Goal: Task Accomplishment & Management: Complete application form

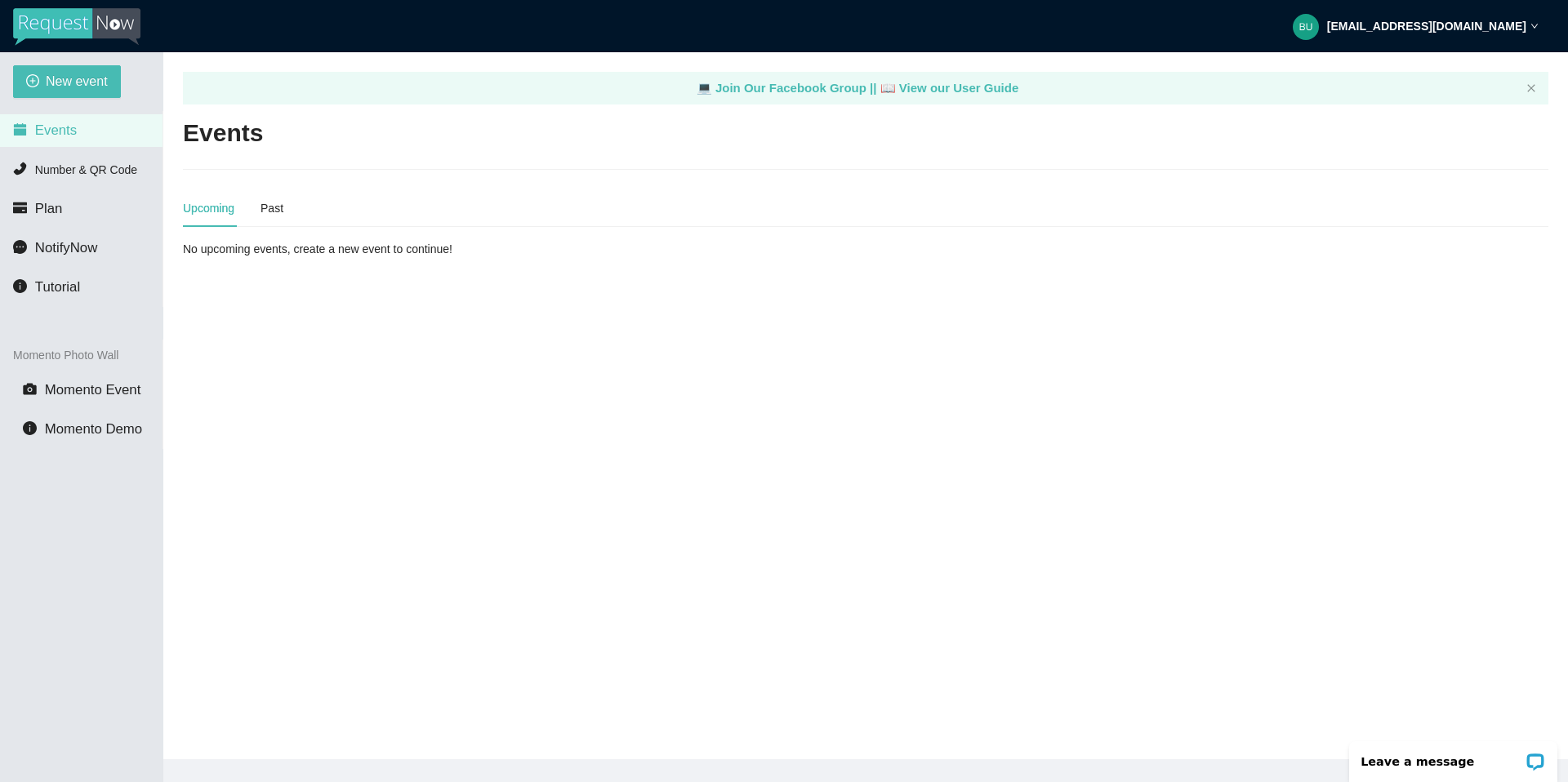
scroll to position [1, 0]
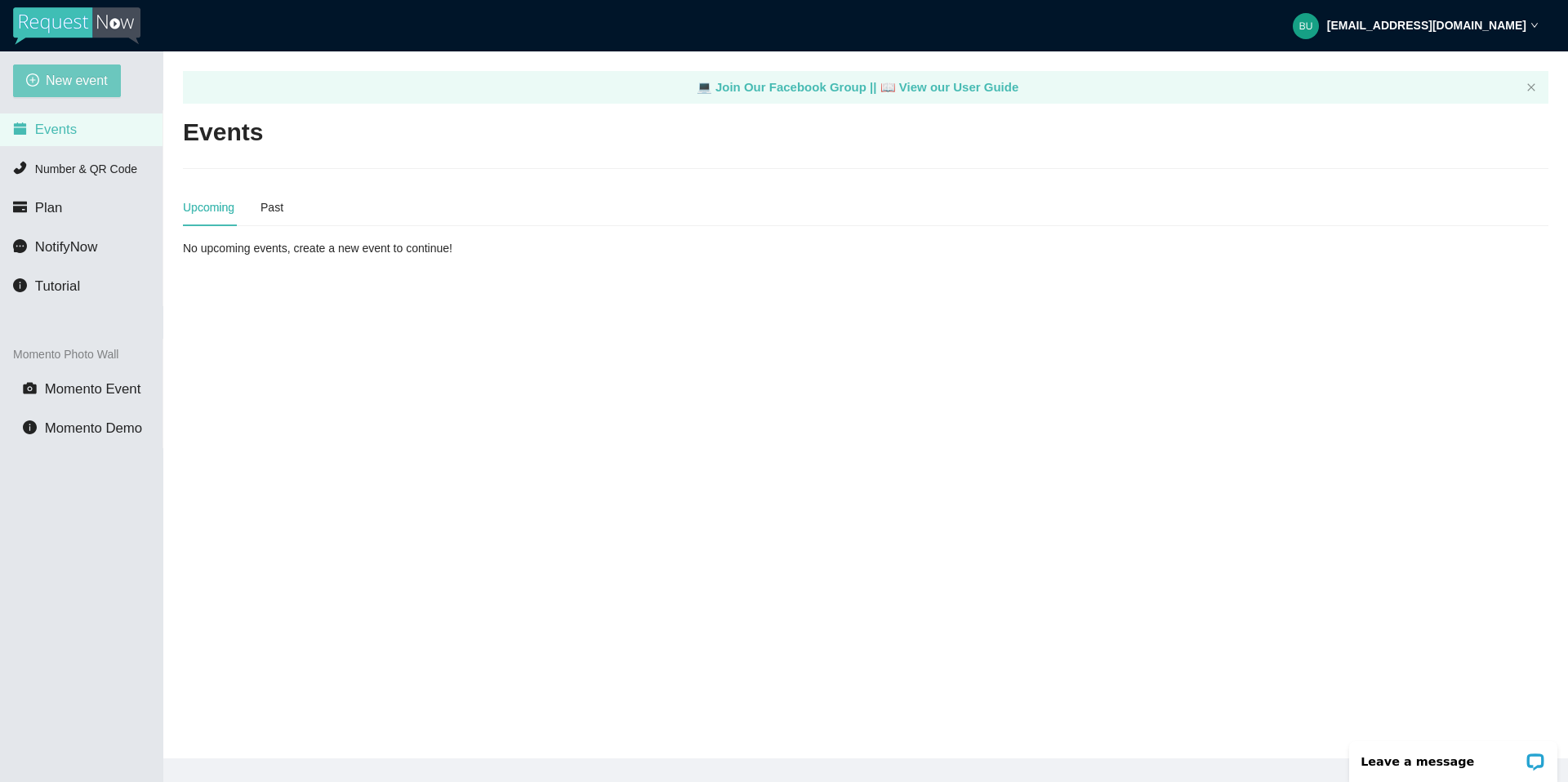
click at [75, 81] on span "New event" at bounding box center [77, 80] width 62 height 20
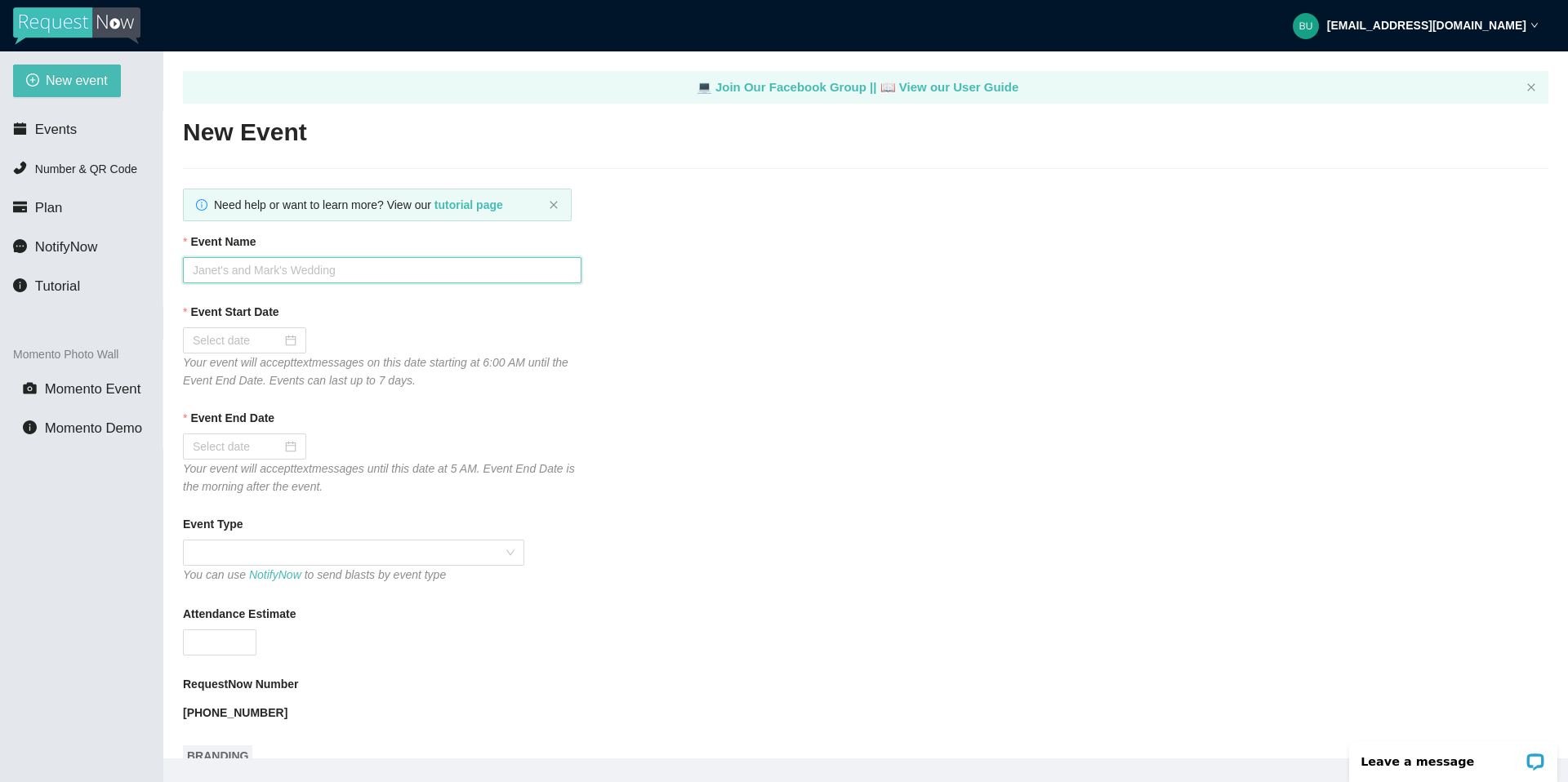
click at [277, 272] on input "Event Name" at bounding box center [382, 270] width 398 height 26
type input "[PERSON_NAME] PLACE"
click at [275, 343] on div at bounding box center [245, 340] width 104 height 18
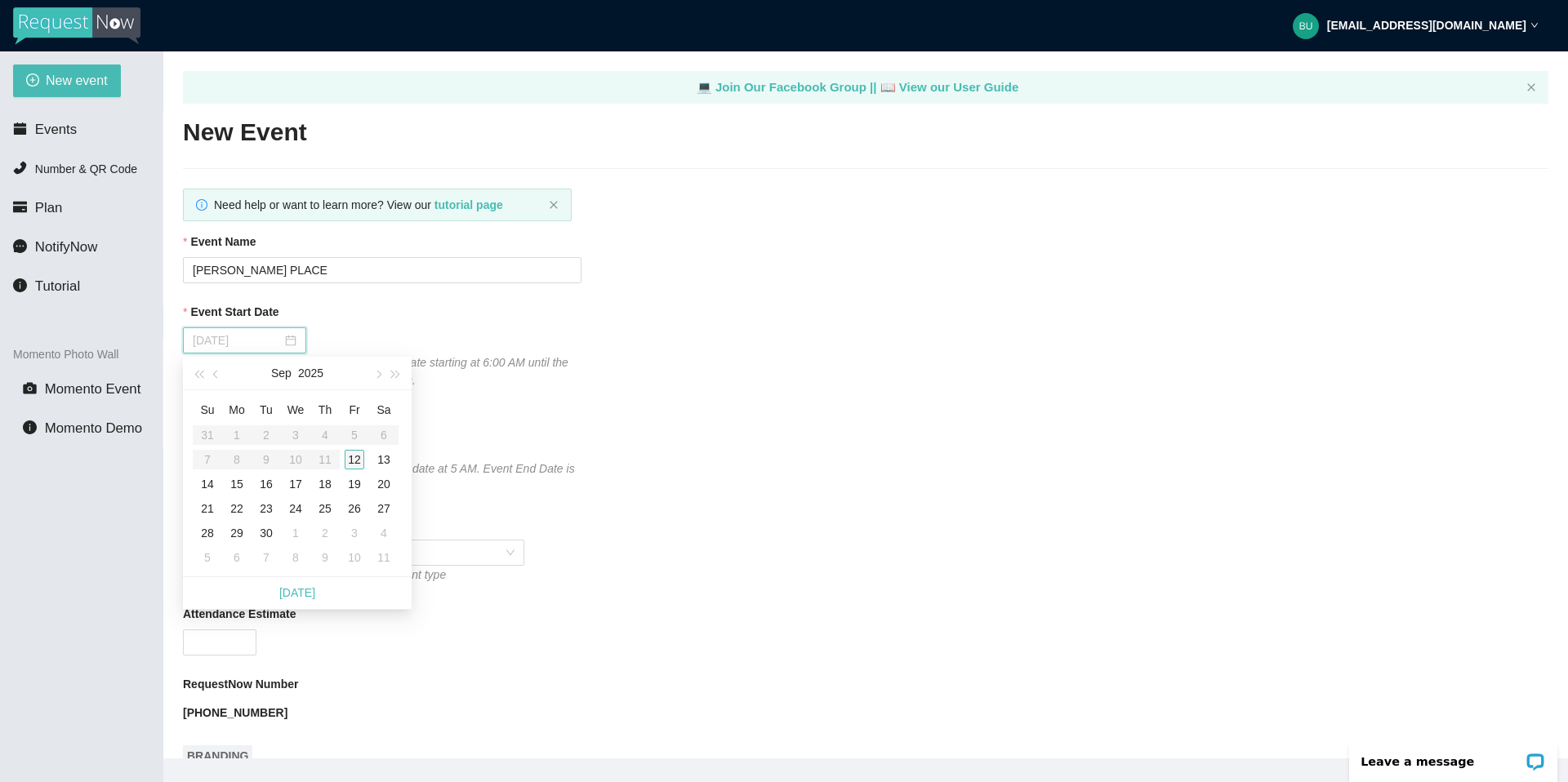
type input "[DATE]"
click at [351, 459] on div "12" at bounding box center [354, 460] width 19 height 19
type input "[DATE]"
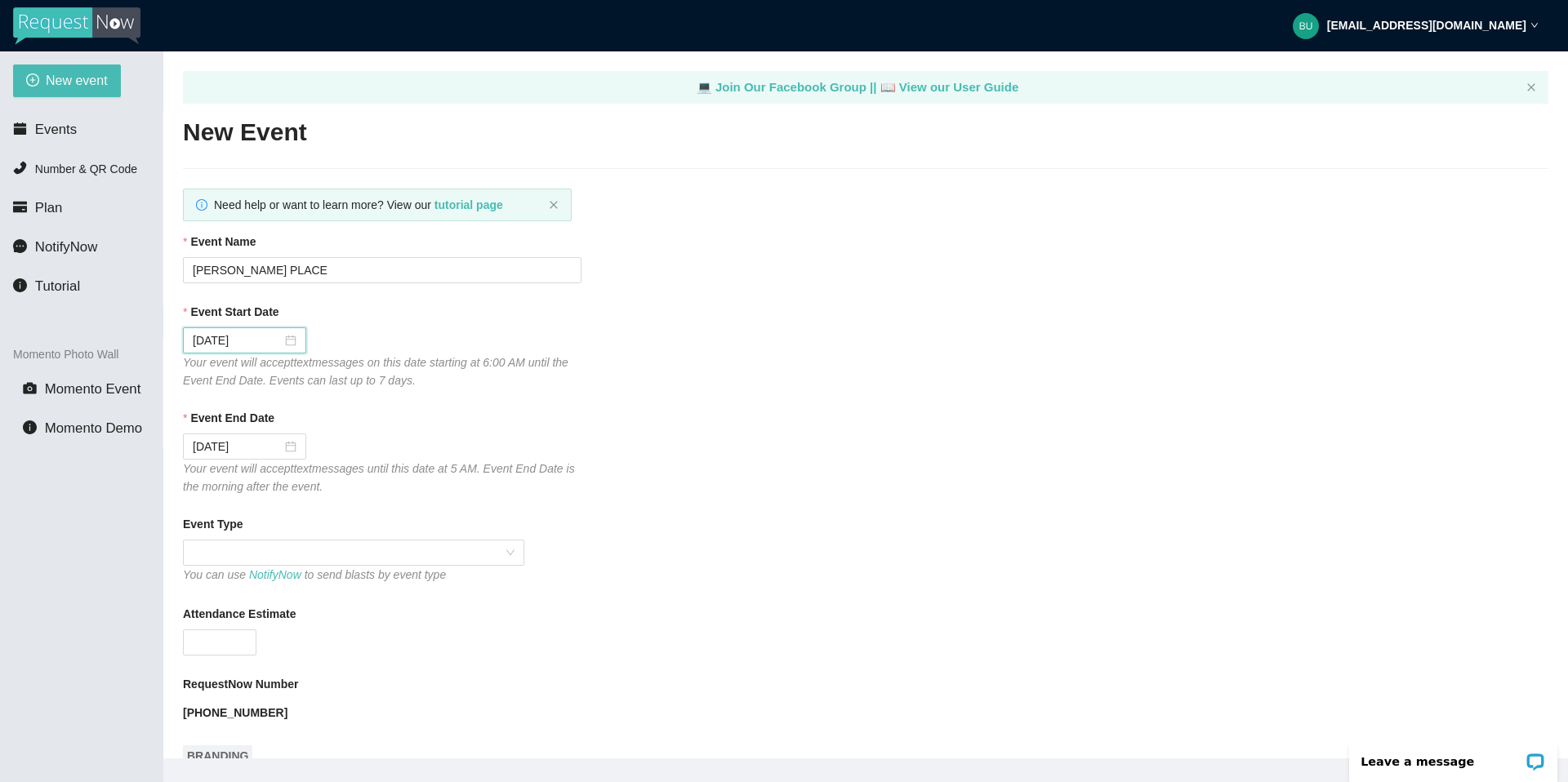
click at [270, 565] on div "You can use NotifyNow to send blasts by event type" at bounding box center [353, 574] width 341 height 18
click at [279, 552] on span at bounding box center [353, 553] width 322 height 25
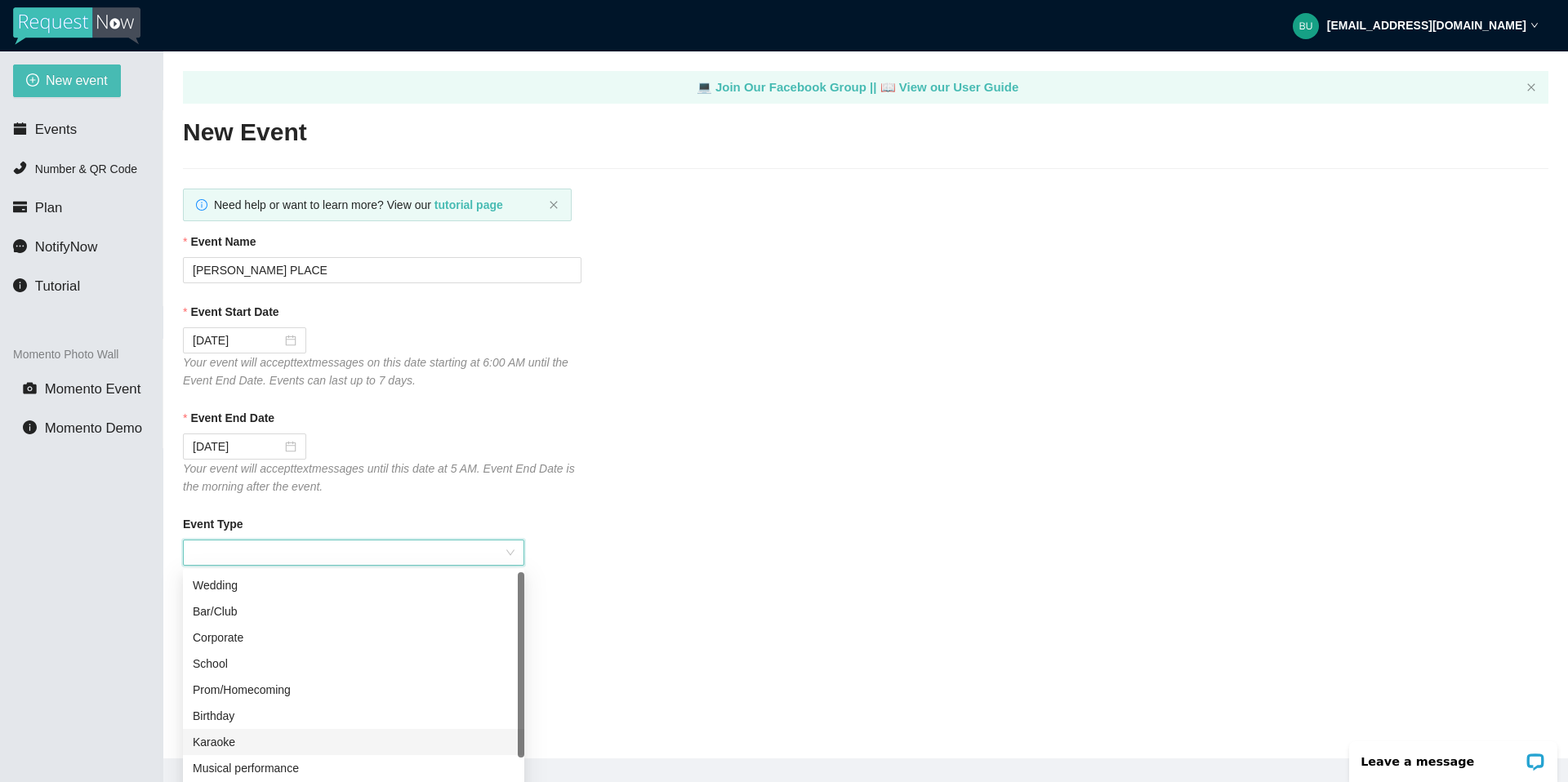
click at [234, 741] on div "Karaoke" at bounding box center [353, 741] width 322 height 18
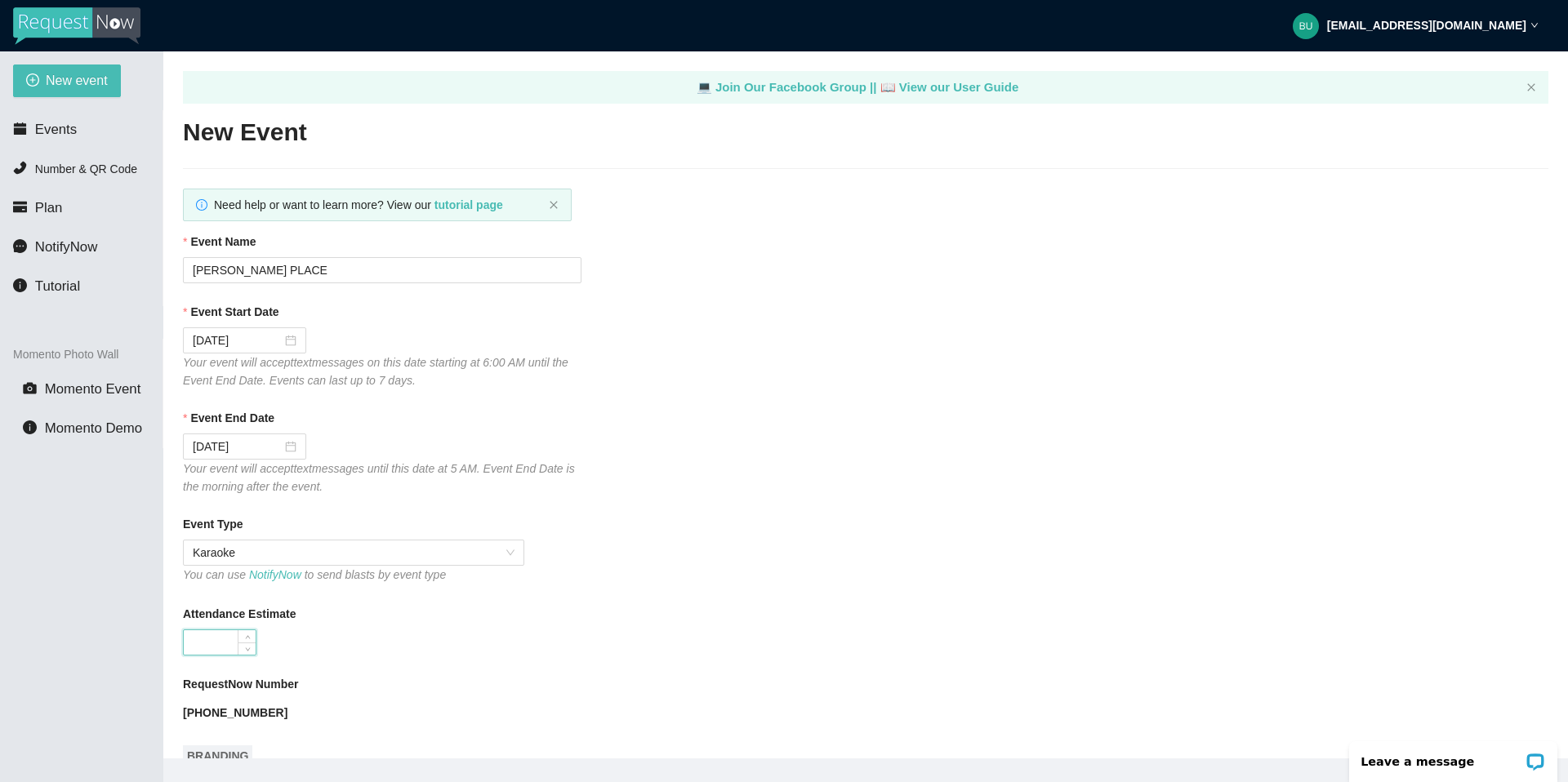
click at [207, 653] on input "Attendance Estimate" at bounding box center [220, 643] width 72 height 25
type input "60"
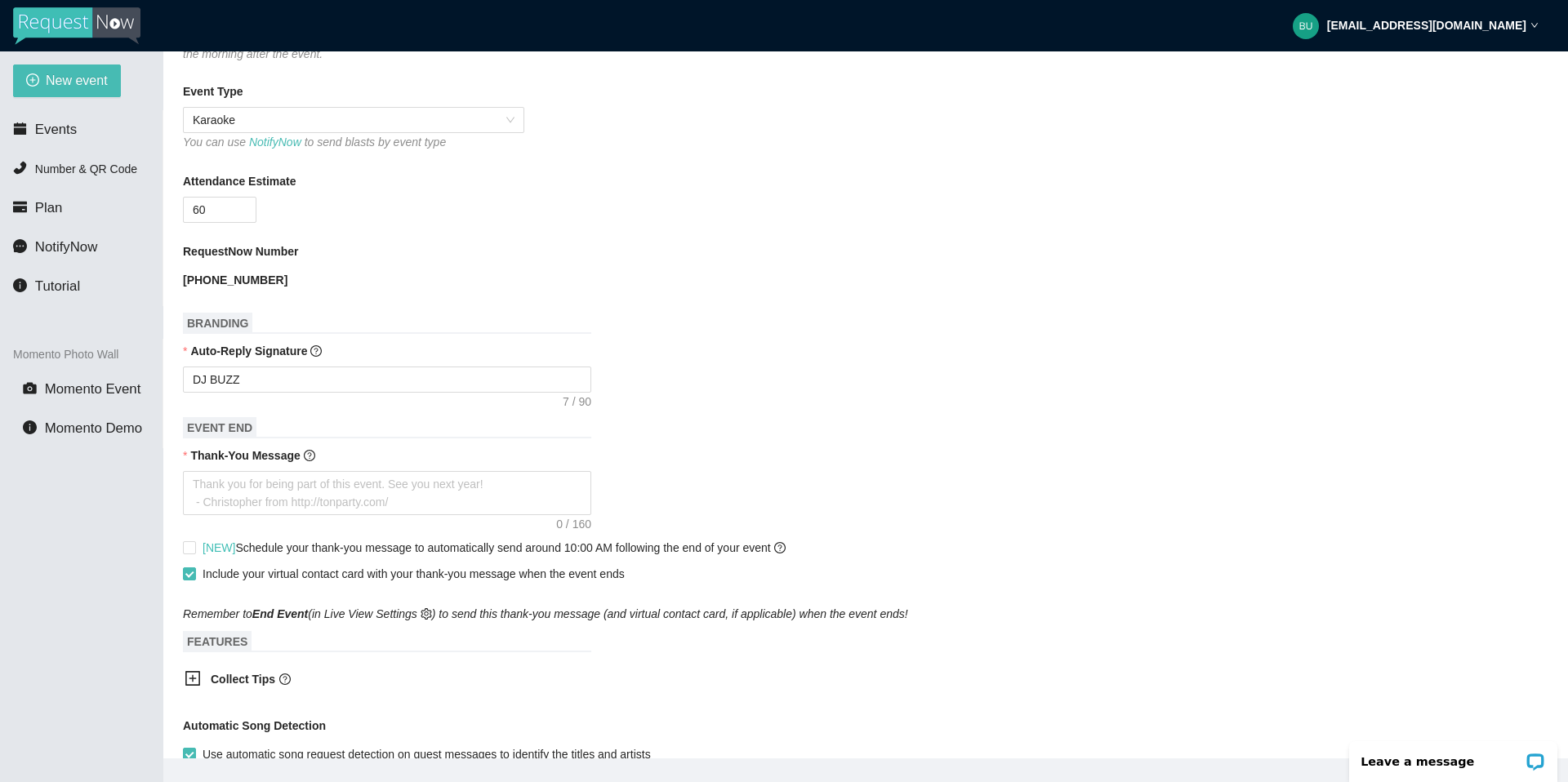
scroll to position [457, 0]
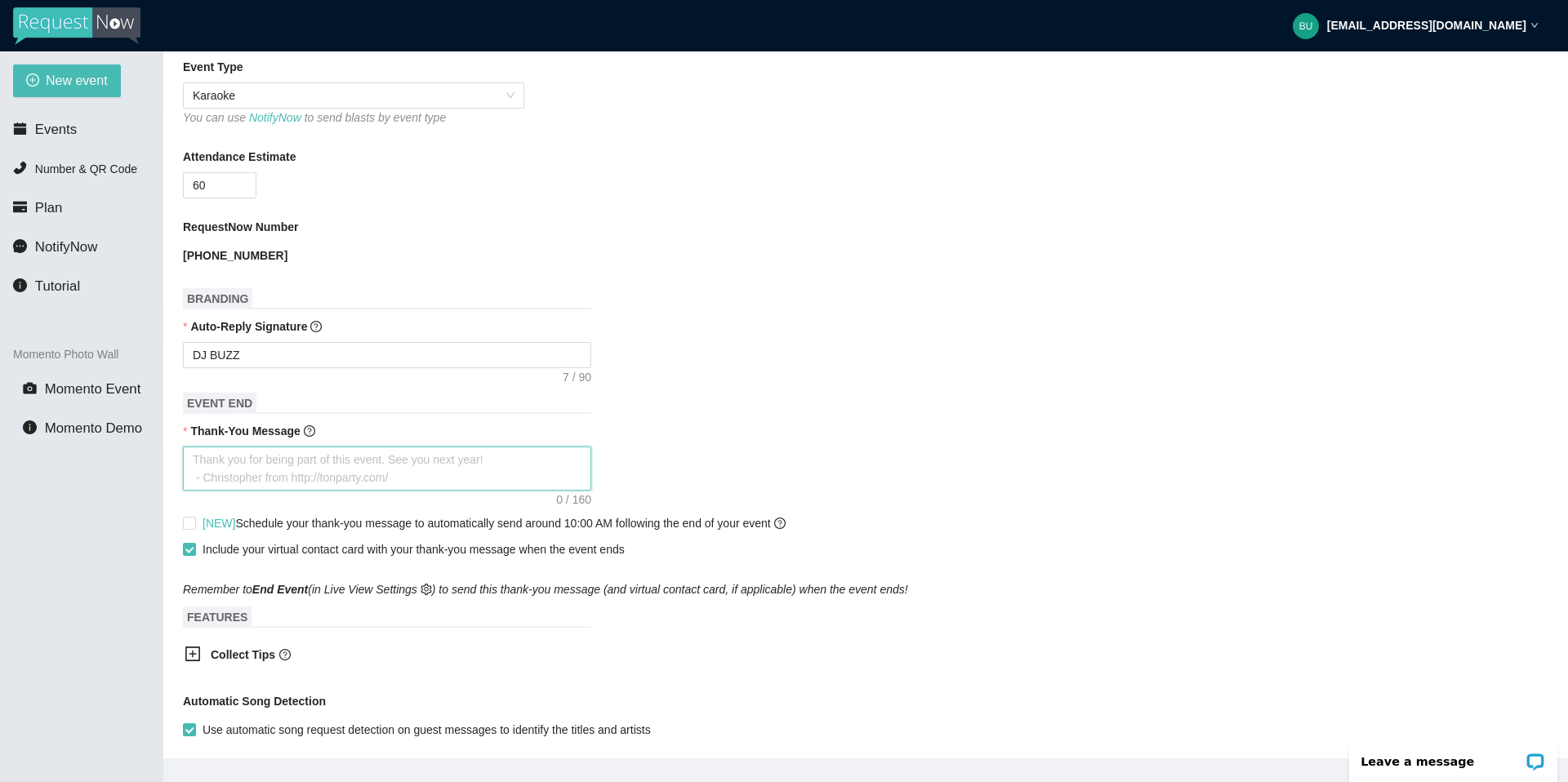
click at [290, 472] on textarea "Thank-You Message" at bounding box center [387, 468] width 408 height 44
type textarea "T"
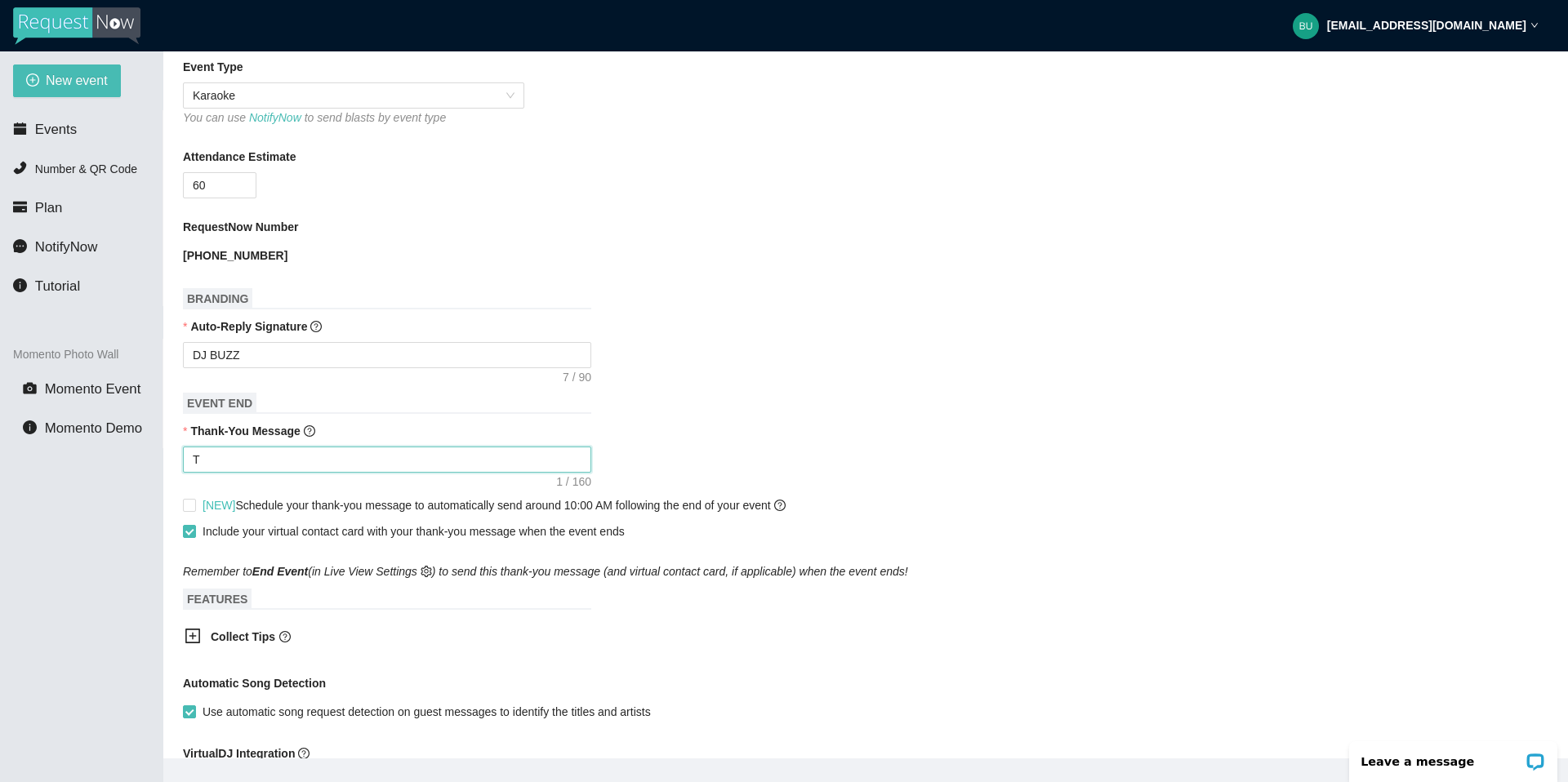
type textarea "Th"
type textarea "Tha"
type textarea "Than"
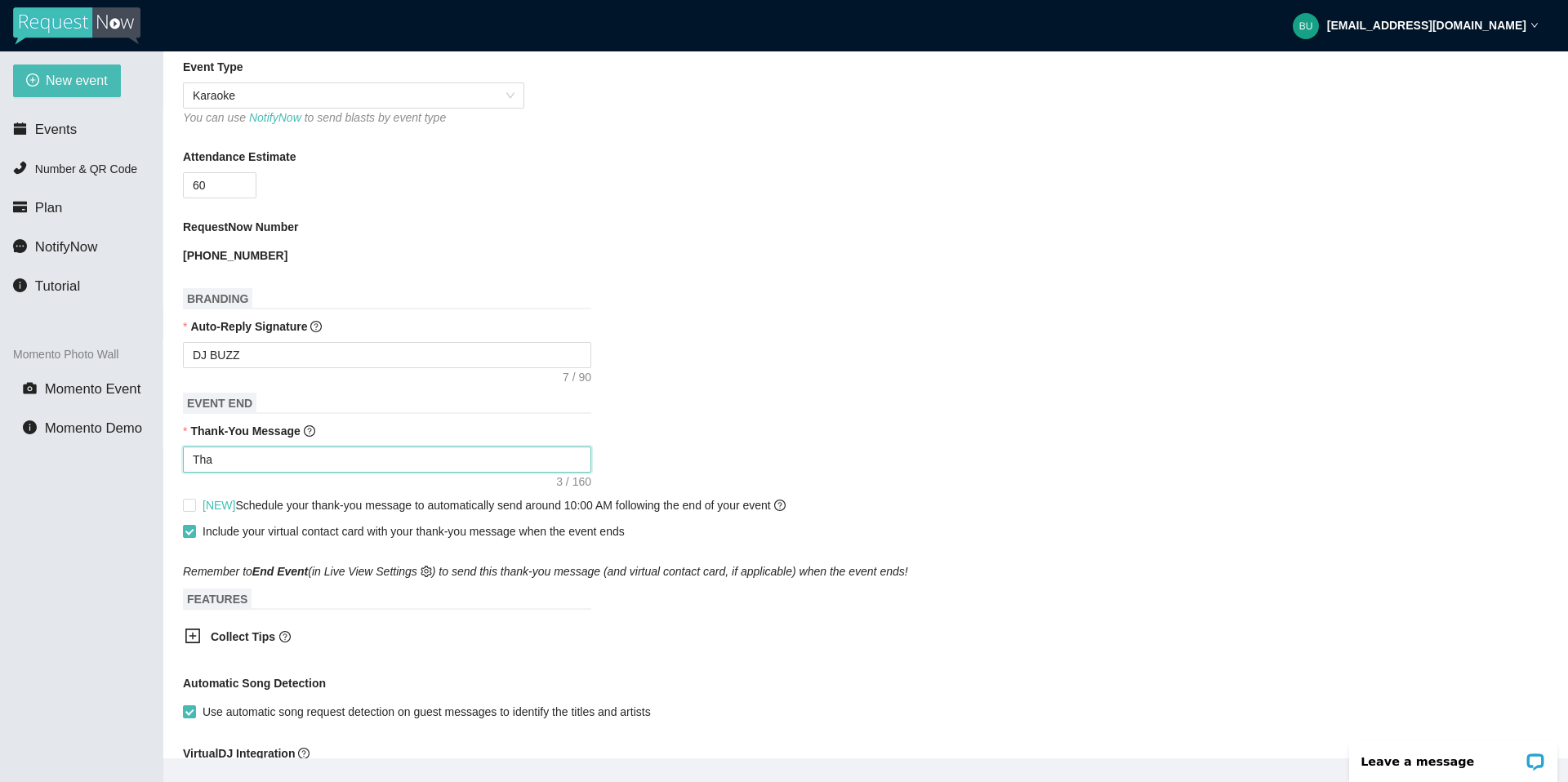
type textarea "Than"
type textarea "Thank"
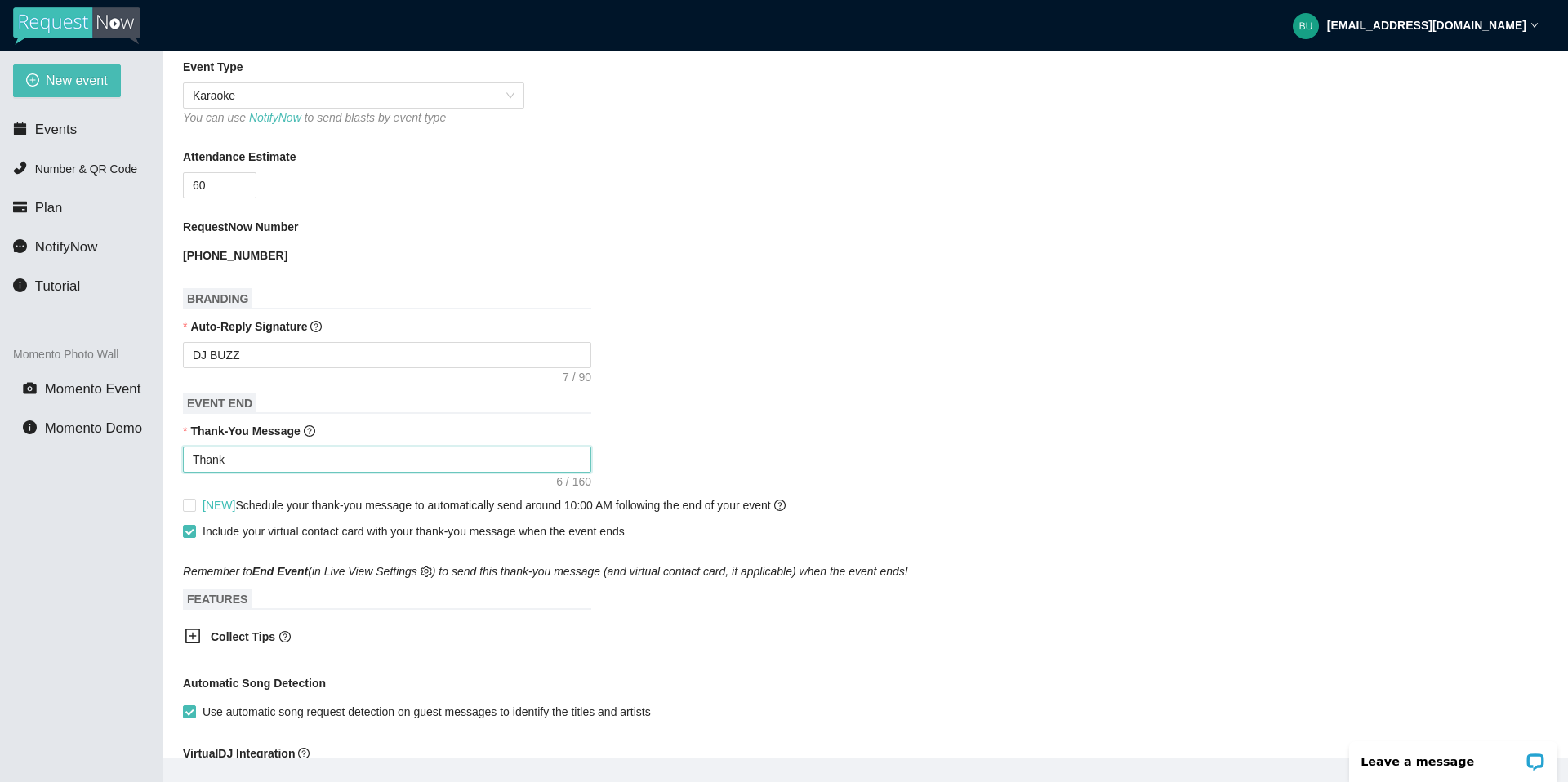
type textarea "Thank y"
type textarea "Thank yo"
type textarea "Thank you"
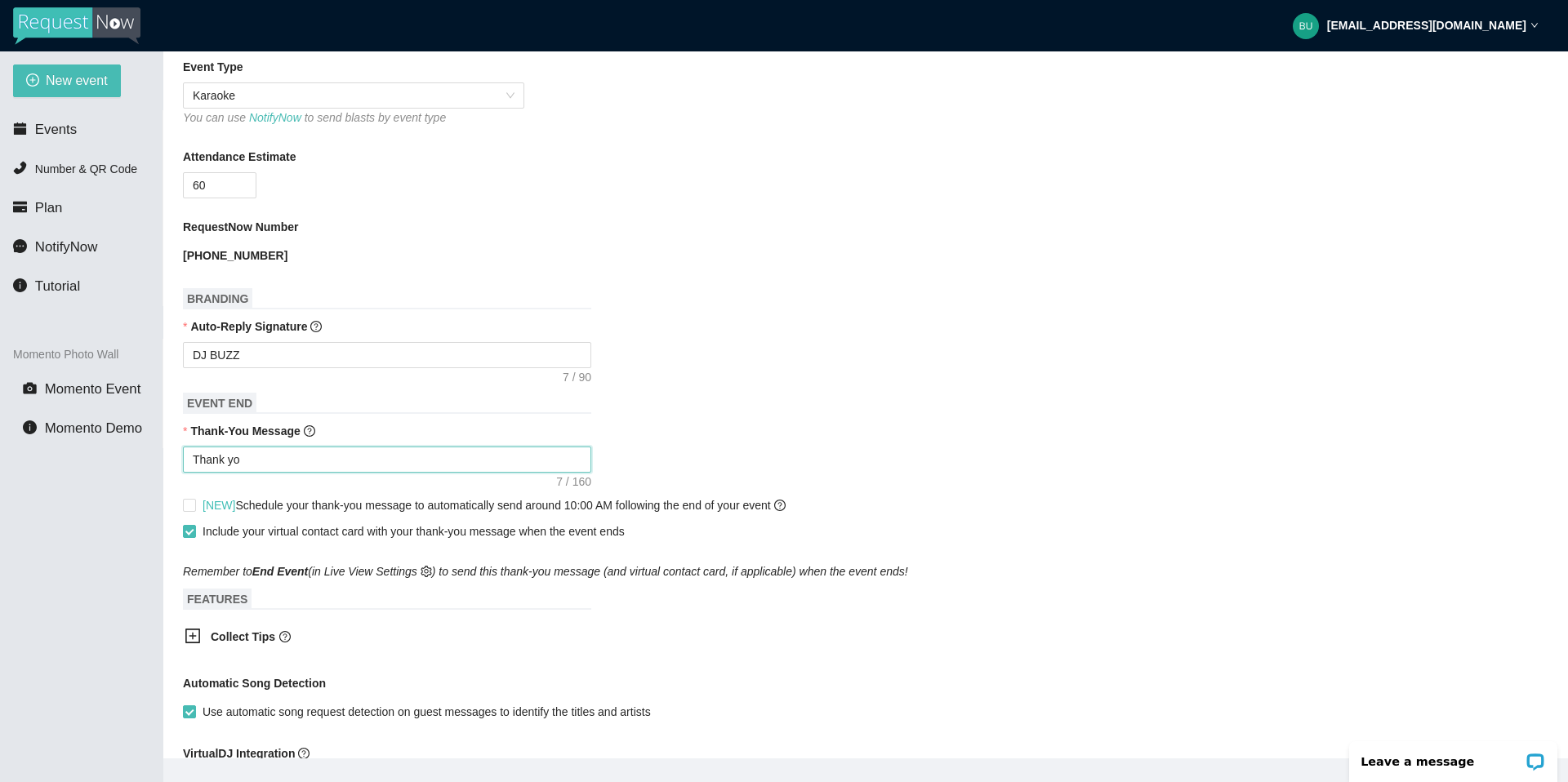
type textarea "Thank you"
type textarea "Thank you f"
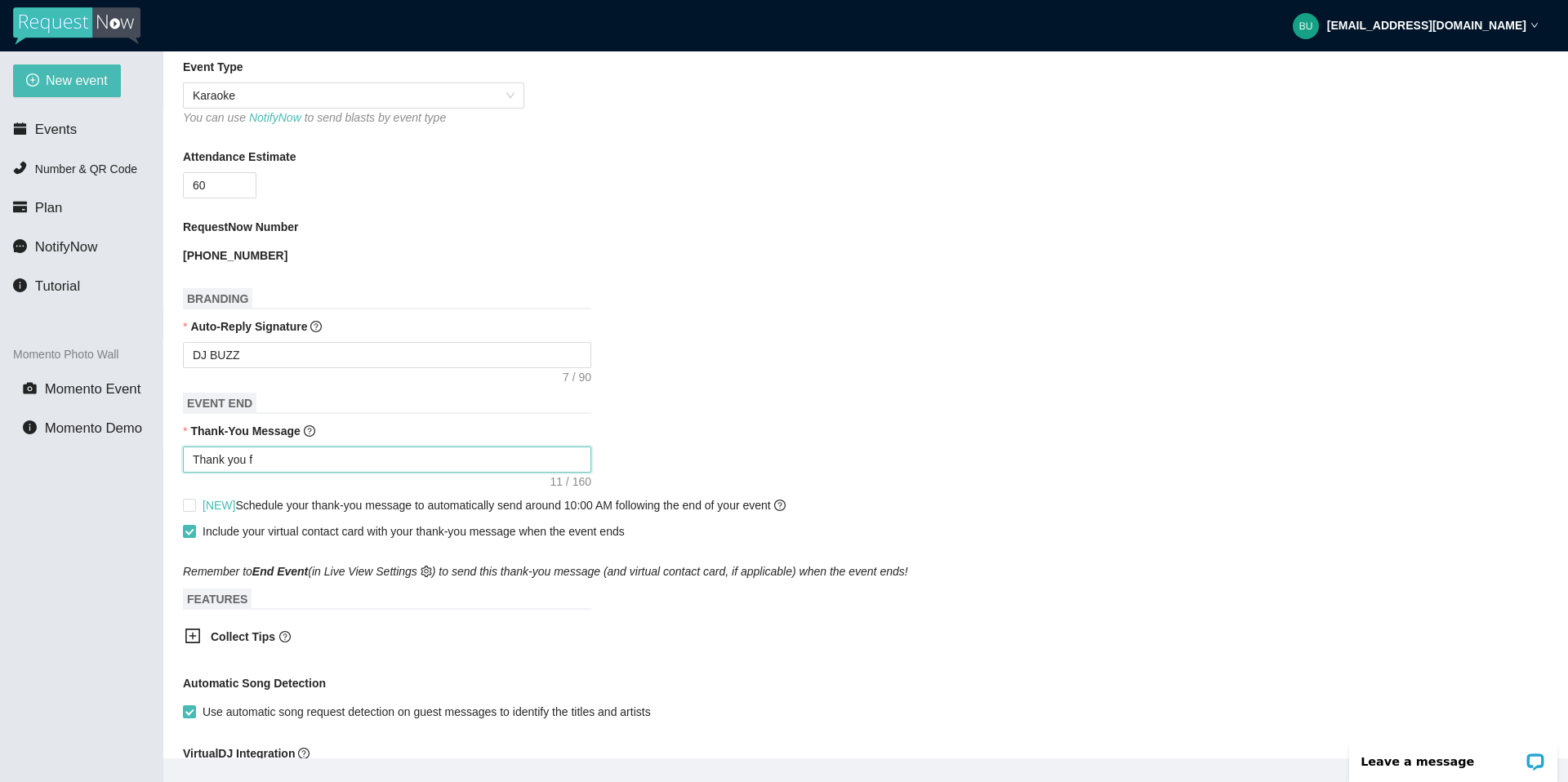
type textarea "Thank you fo"
type textarea "Thank you for"
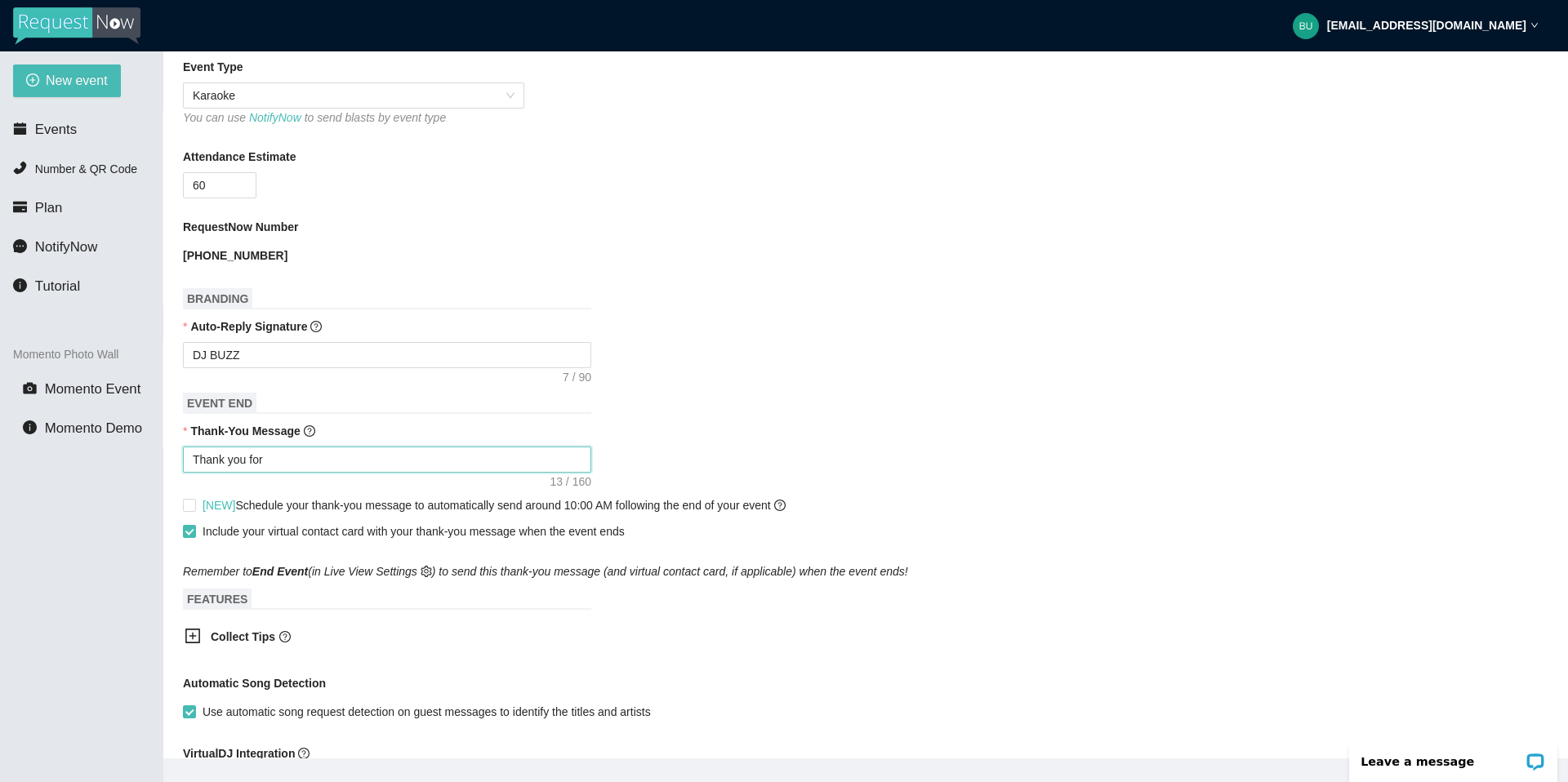
type textarea "Thank you for"
type textarea "Thank you for c"
type textarea "Thank you for co"
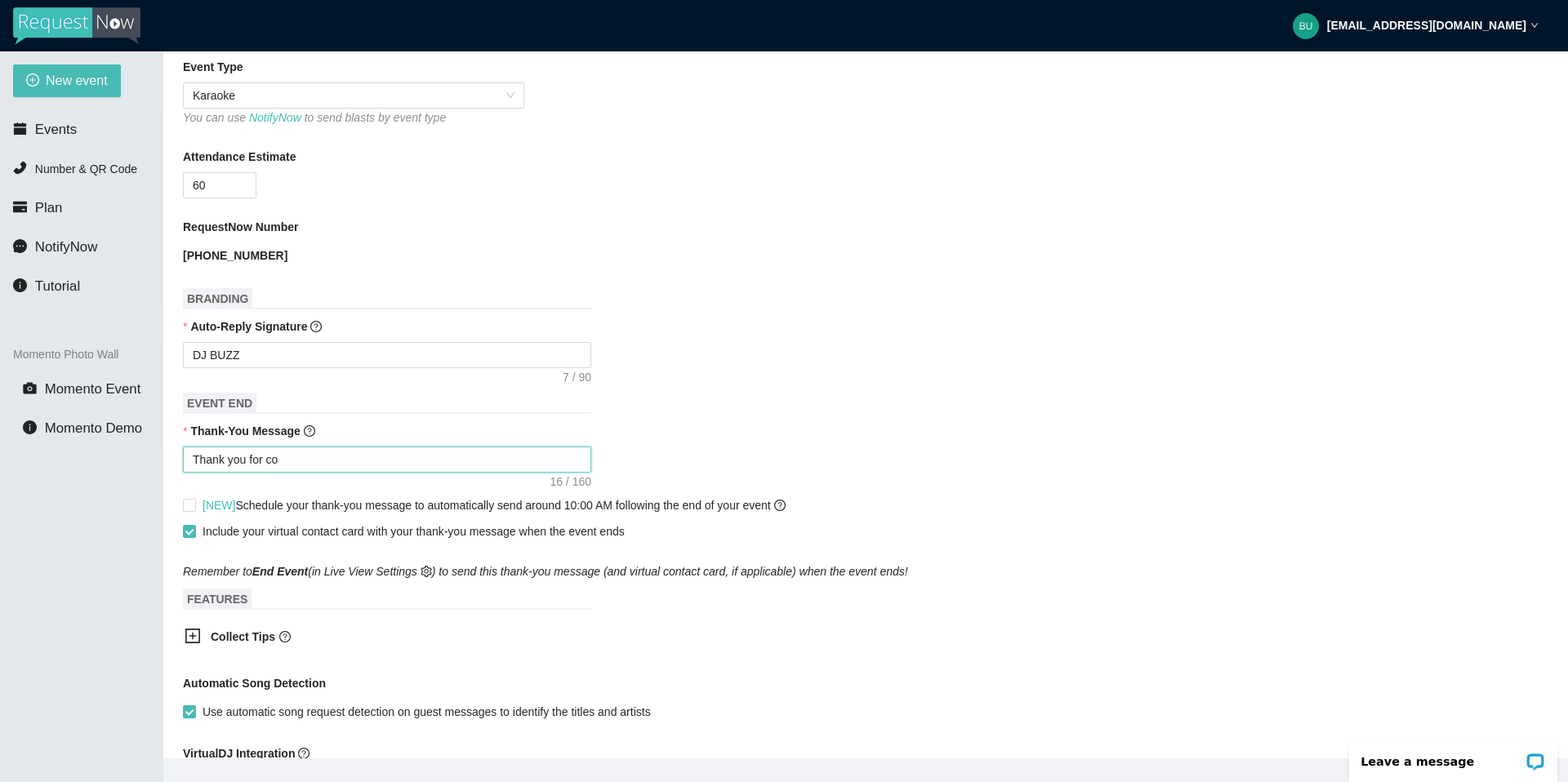
type textarea "Thank you for com"
type textarea "Thank you for comi"
type textarea "Thank you for comin"
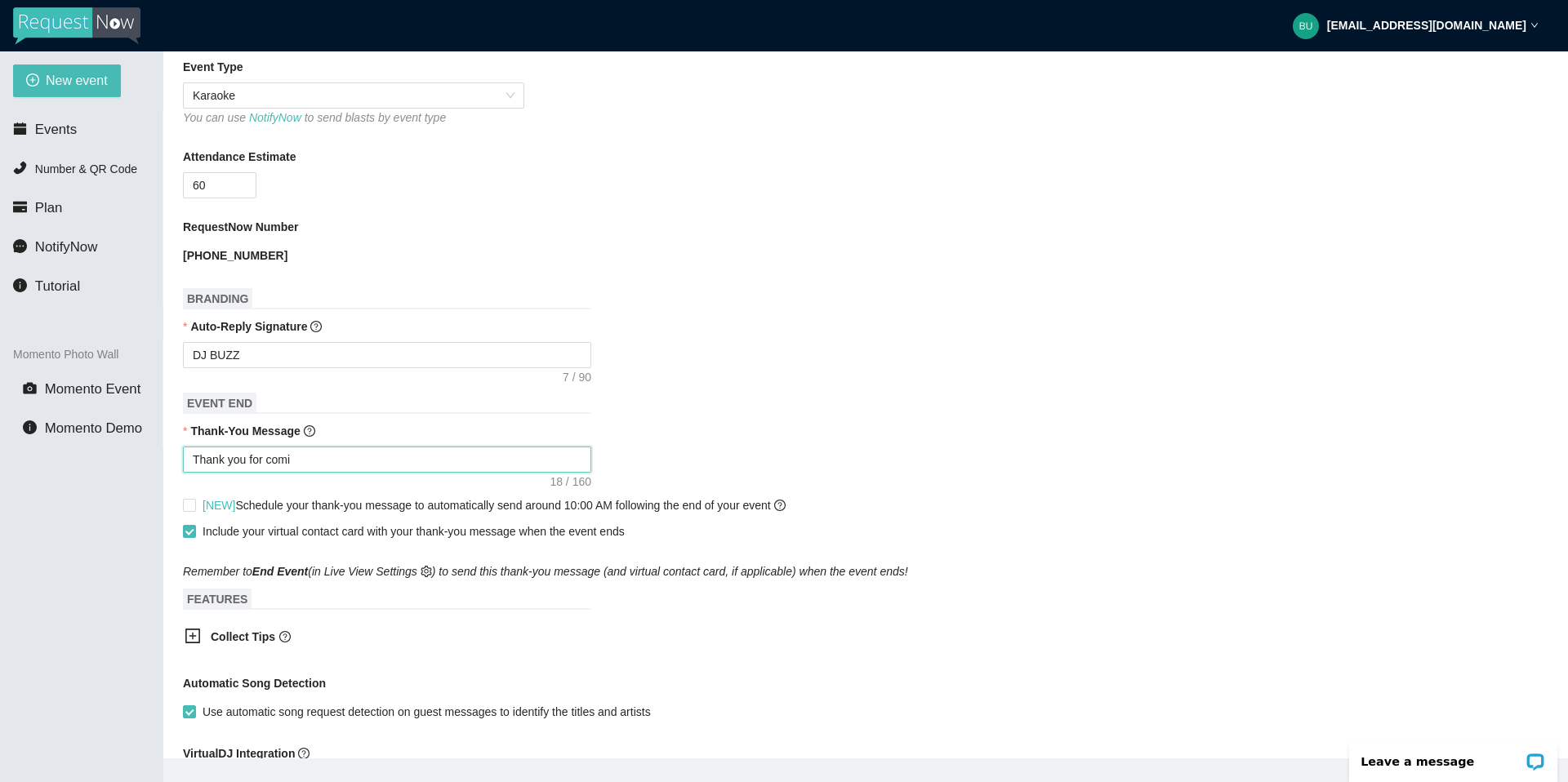
type textarea "Thank you for comin"
type textarea "Thank you for coming"
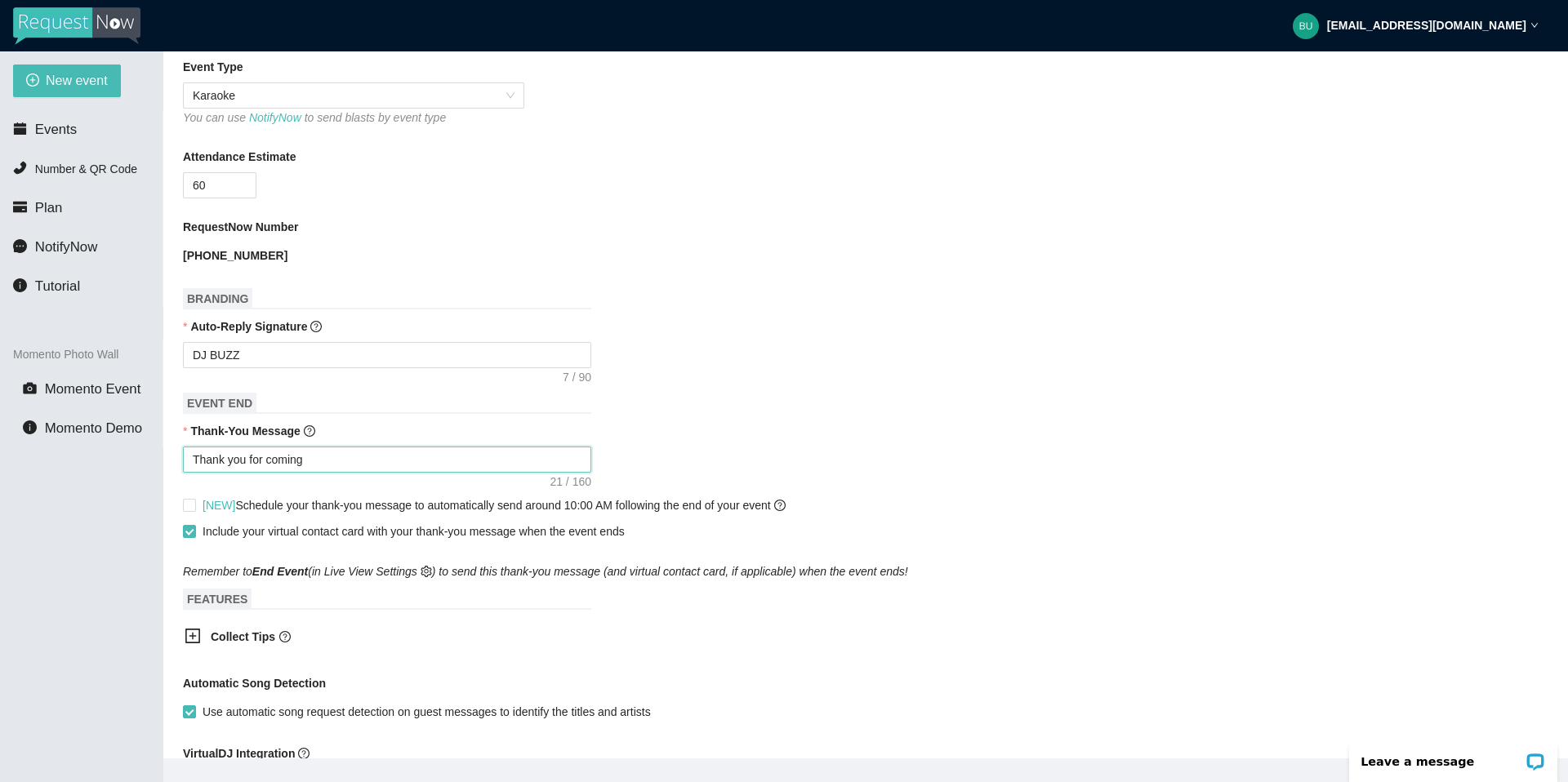
type textarea "Thank you for coming o"
type textarea "Thank you for coming ou"
type textarea "Thank you for coming out"
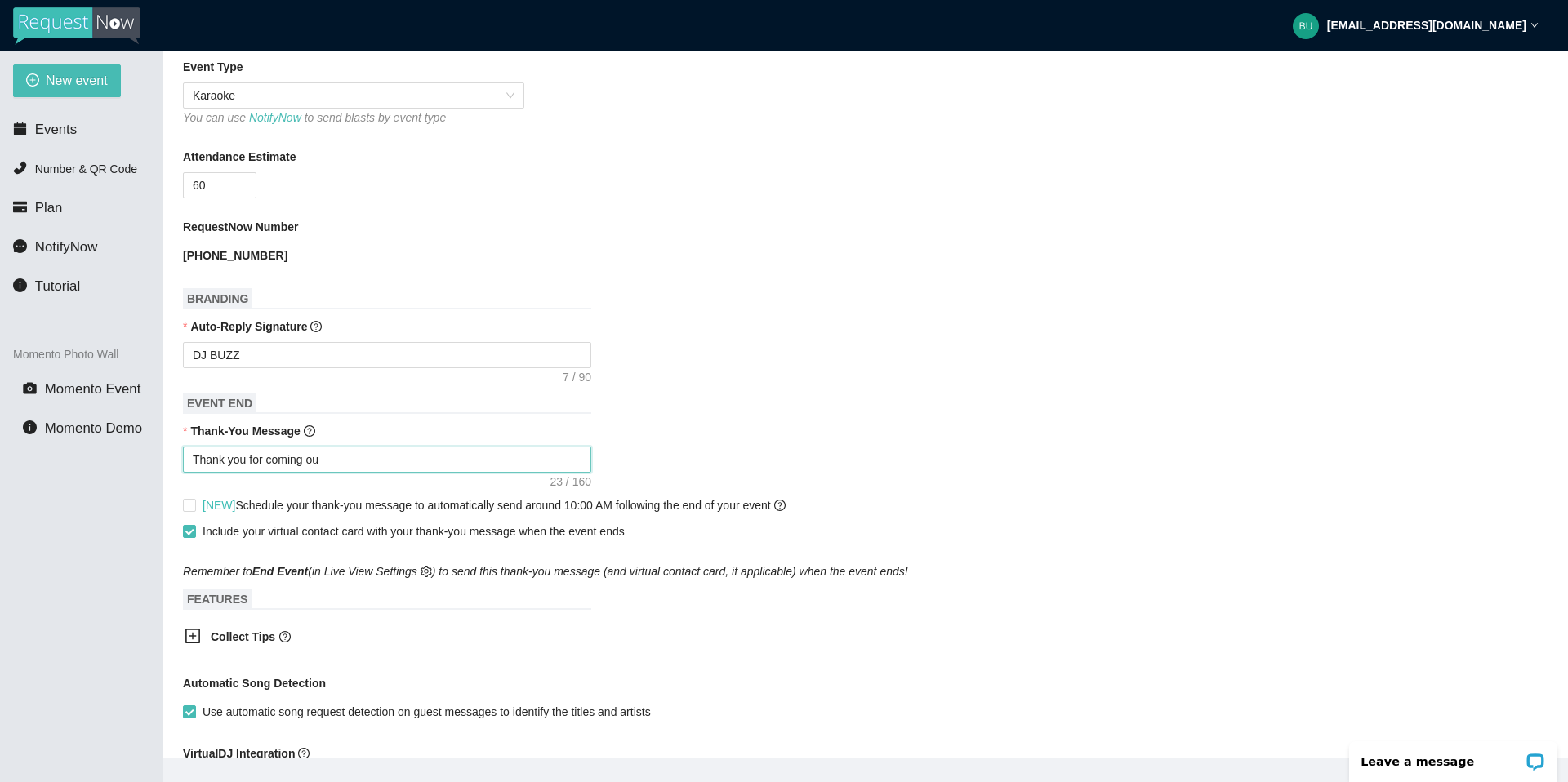
type textarea "Thank you for coming out"
type textarea "Thank you for coming out t"
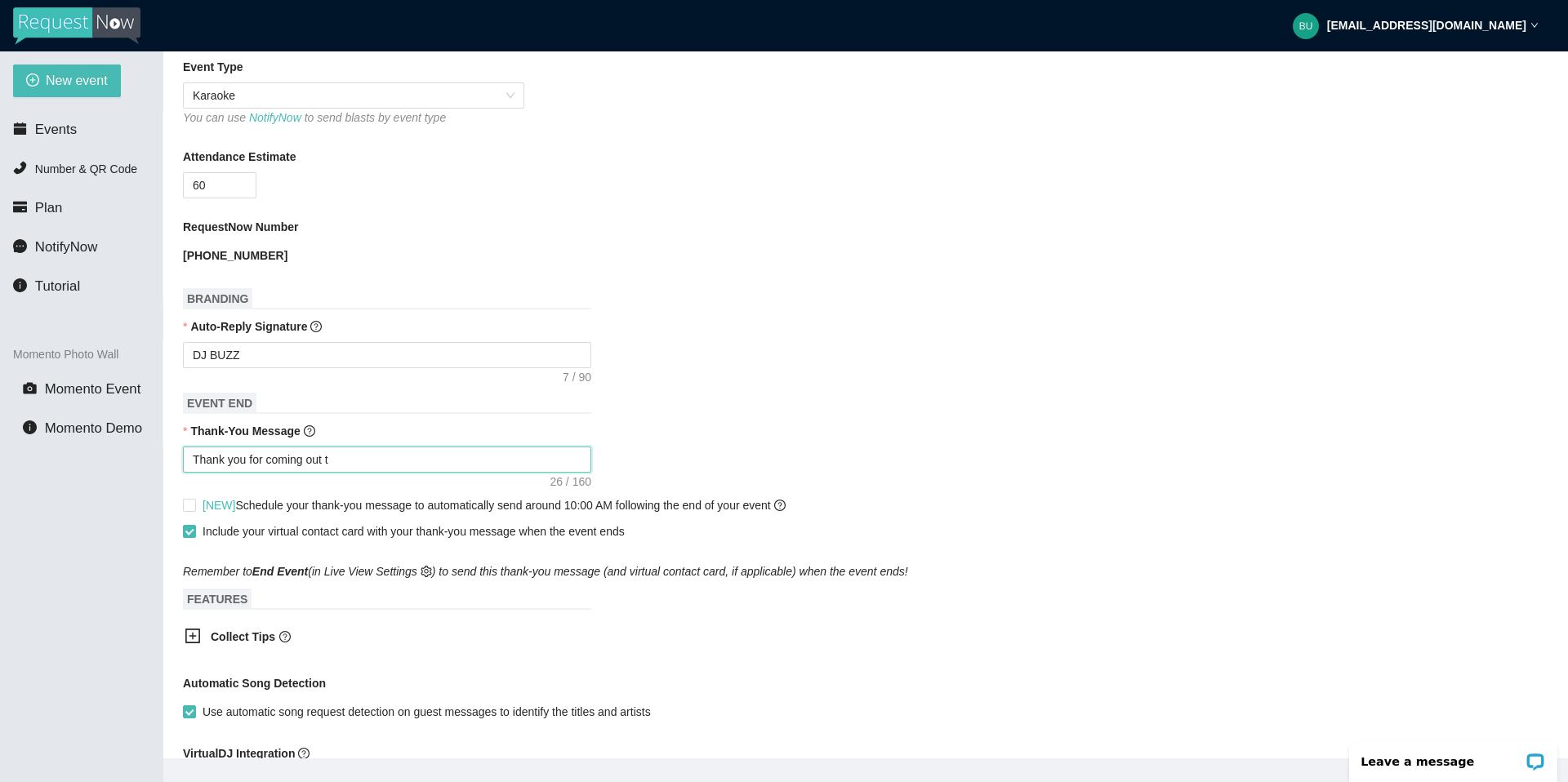
type textarea "Thank you for coming out to"
type textarea "Thank you for coming out to K"
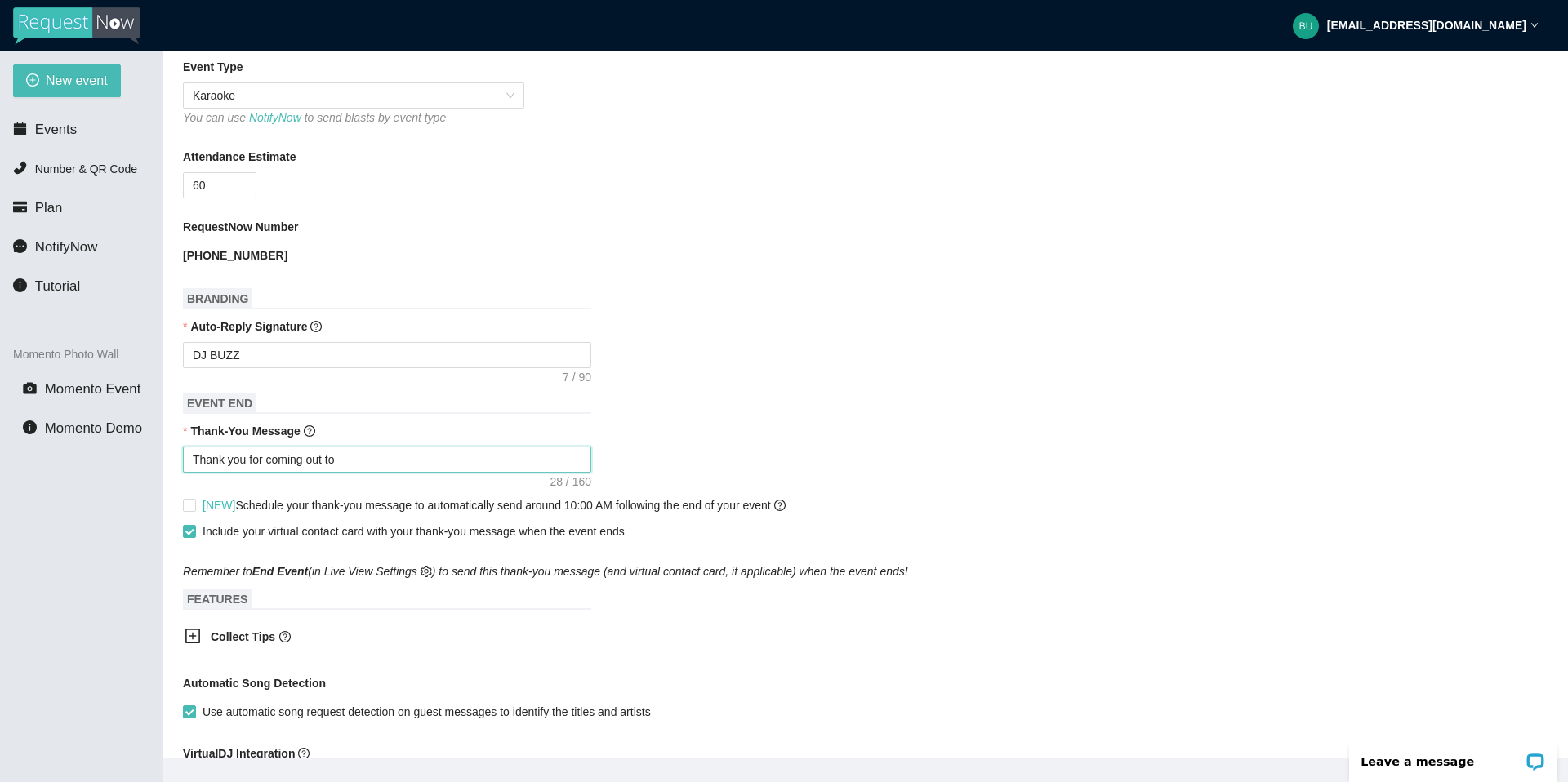
type textarea "Thank you for coming out to K"
type textarea "Thank you for coming out to [GEOGRAPHIC_DATA]"
type textarea "Thank you for coming out to [PERSON_NAME]"
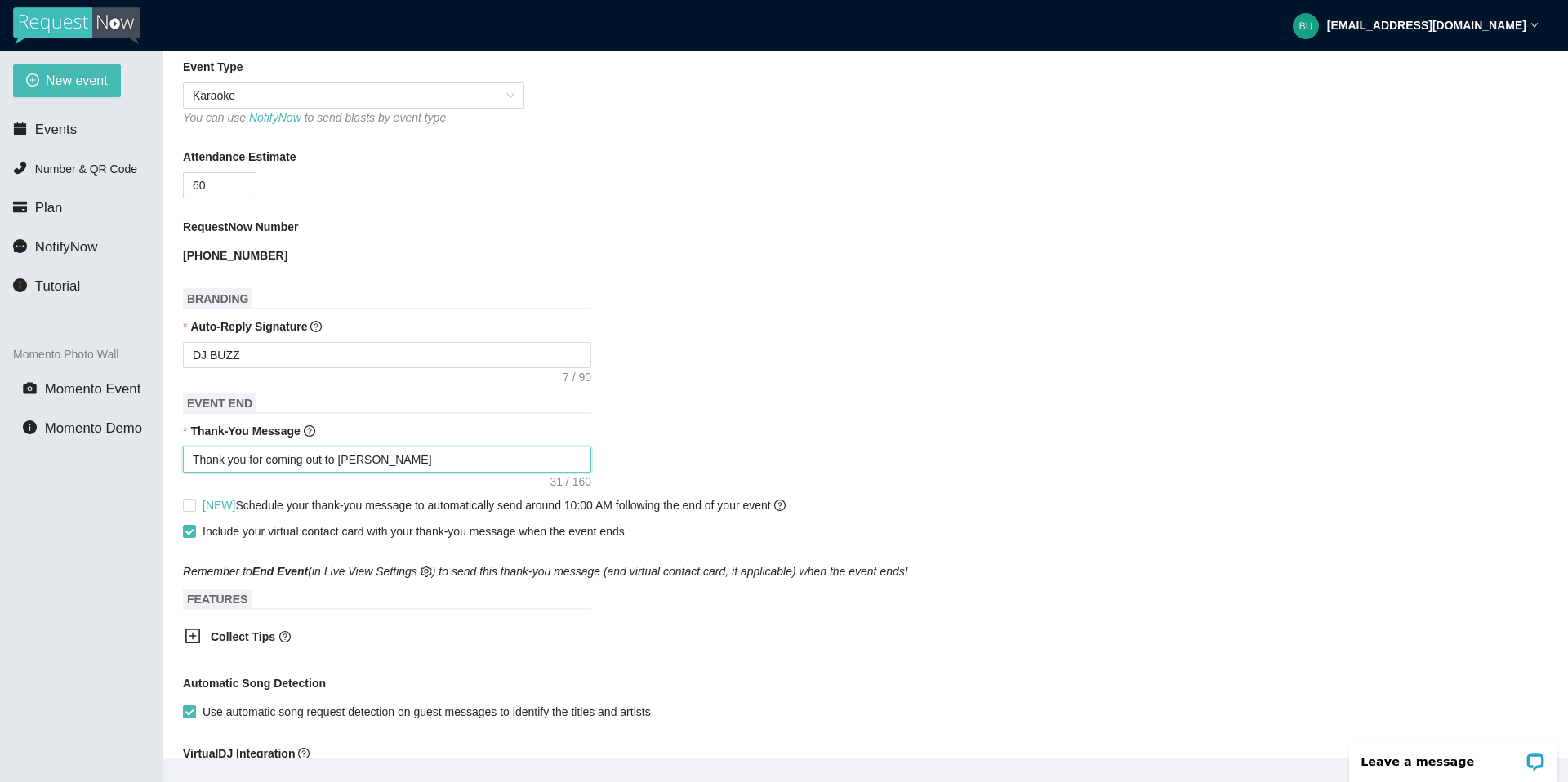
type textarea "Thank you for coming out to [PERSON_NAME]"
type textarea "Thank you for coming out to [PERSON_NAME] P"
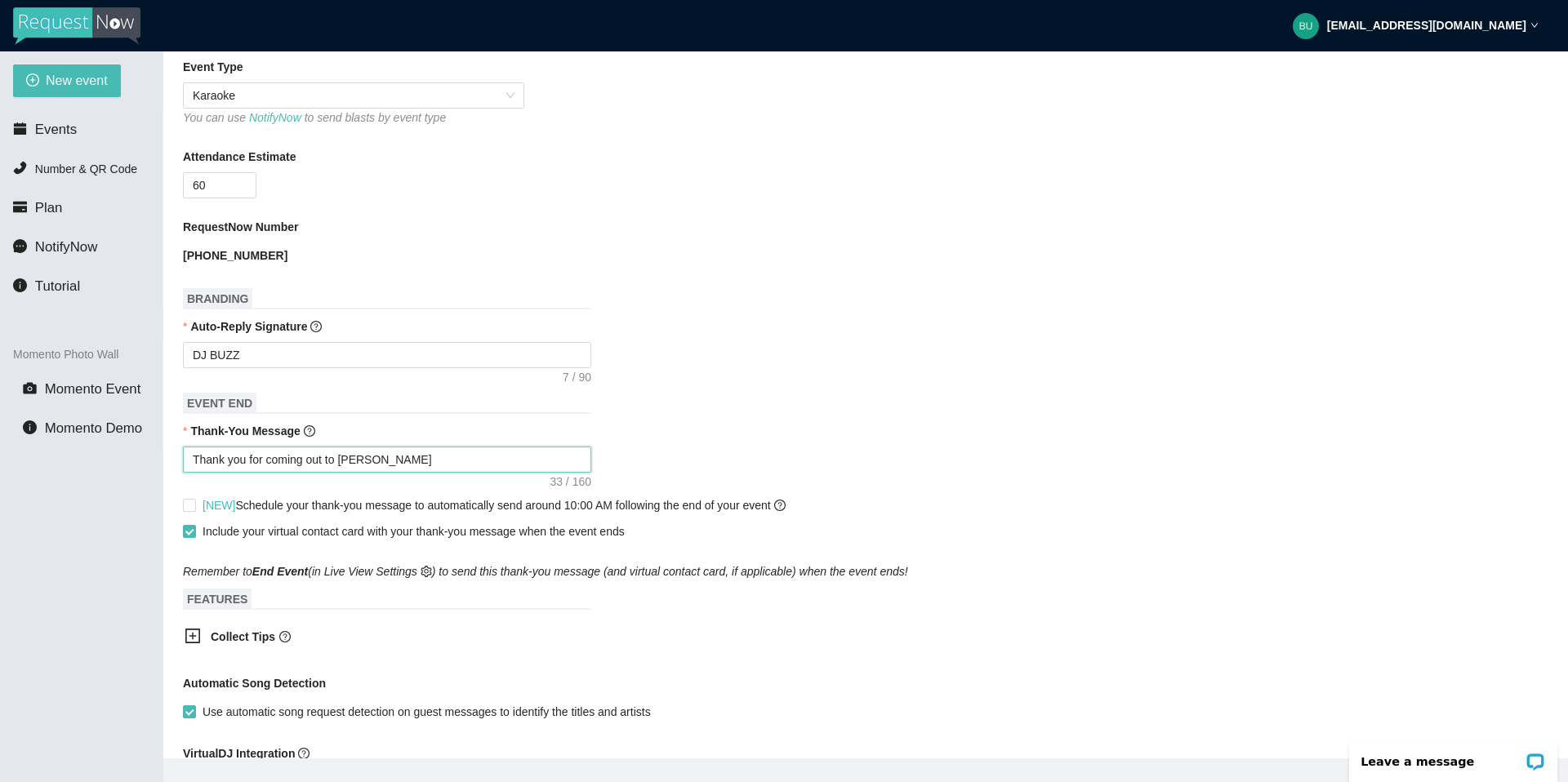
type textarea "Thank you for coming out to [PERSON_NAME] P"
type textarea "Thank you for coming out to [PERSON_NAME]"
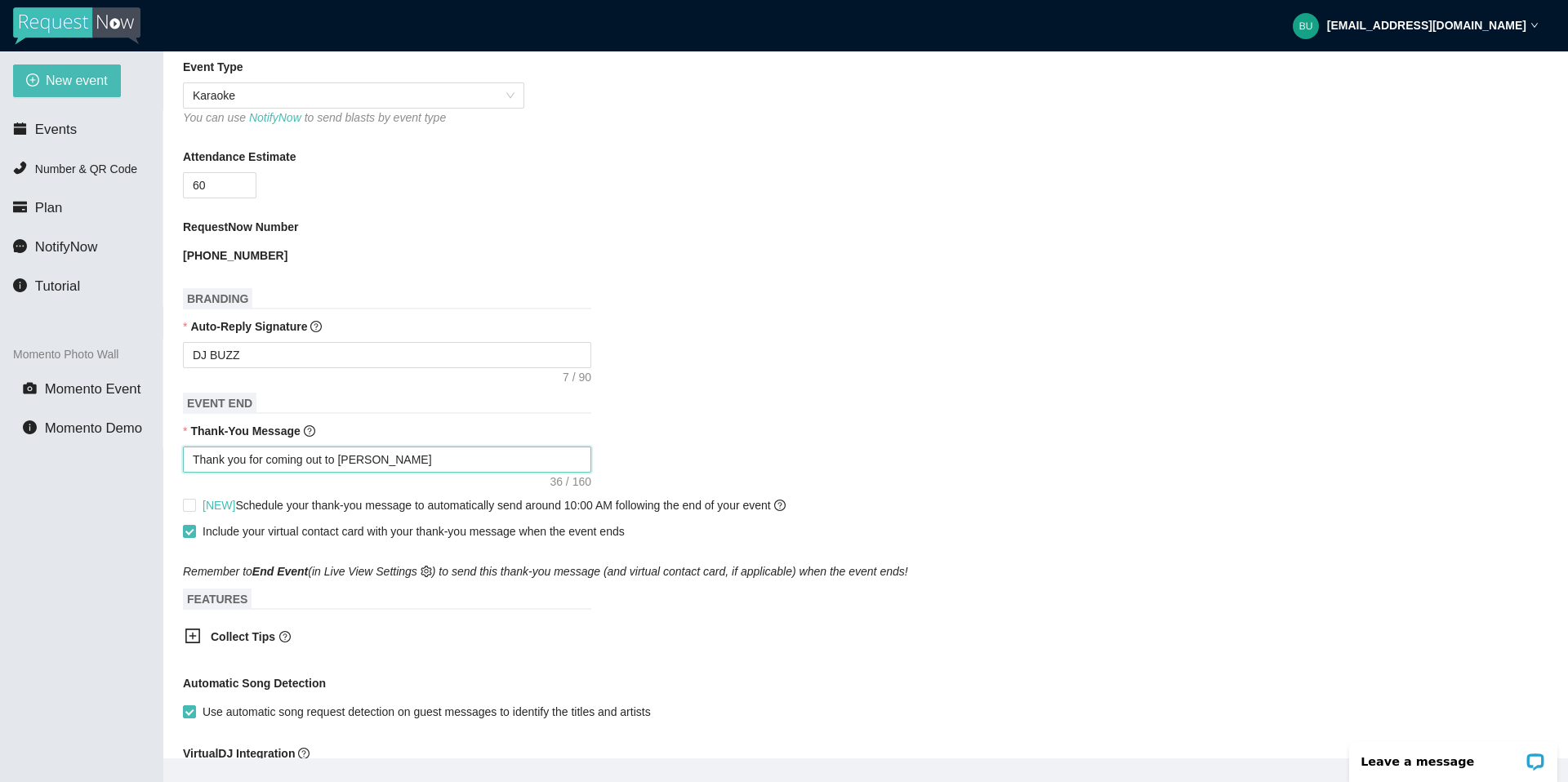
type textarea "Thank you for coming out to [PERSON_NAME]"
type textarea "Thank you for coming out to [PERSON_NAME][GEOGRAPHIC_DATA]"
type textarea "Thank you for coming out to [PERSON_NAME][GEOGRAPHIC_DATA]."
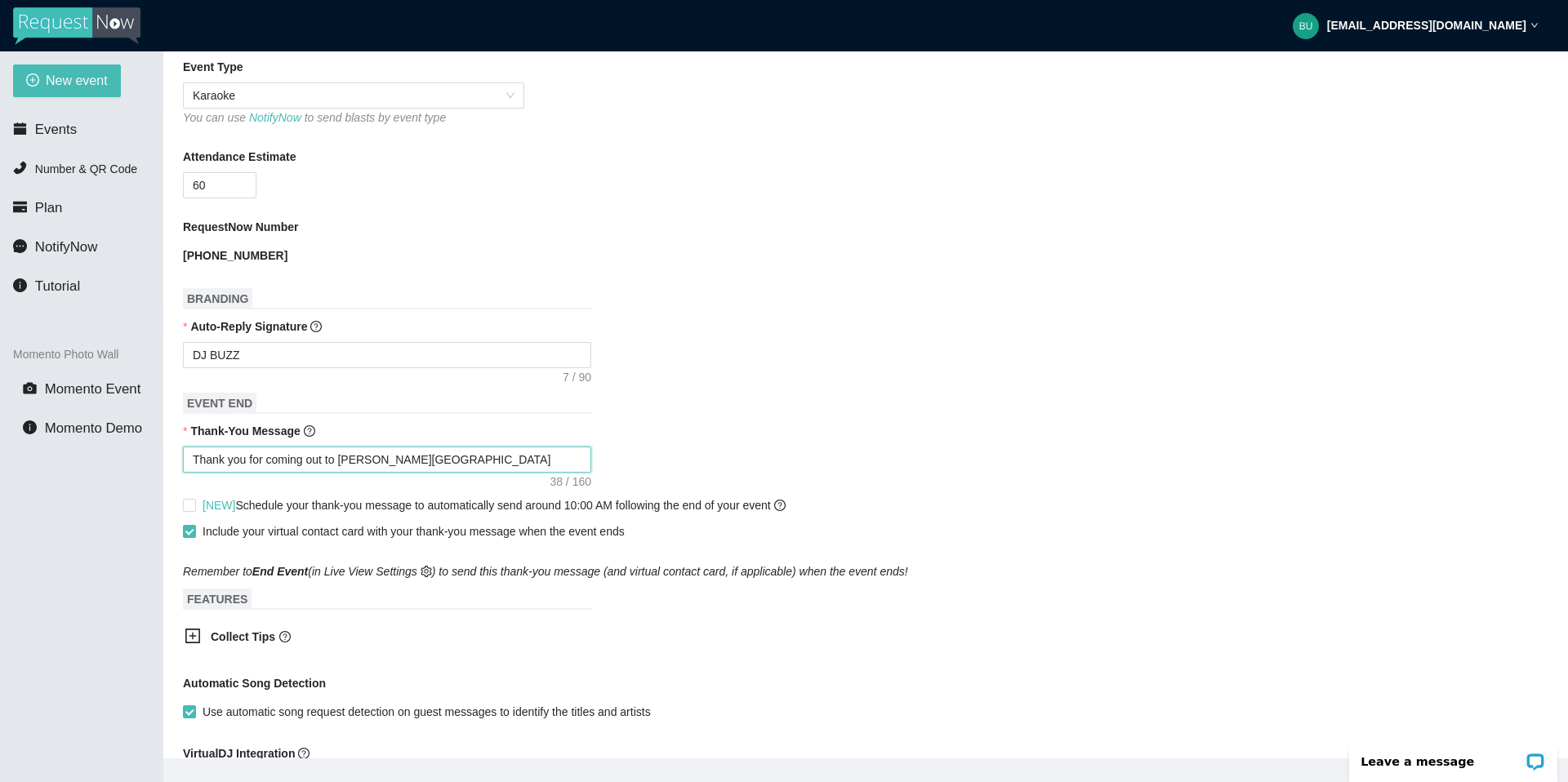
type textarea "Thank you for coming out to [PERSON_NAME][GEOGRAPHIC_DATA]."
type textarea "Thank you for coming out to [PERSON_NAME][GEOGRAPHIC_DATA]. D"
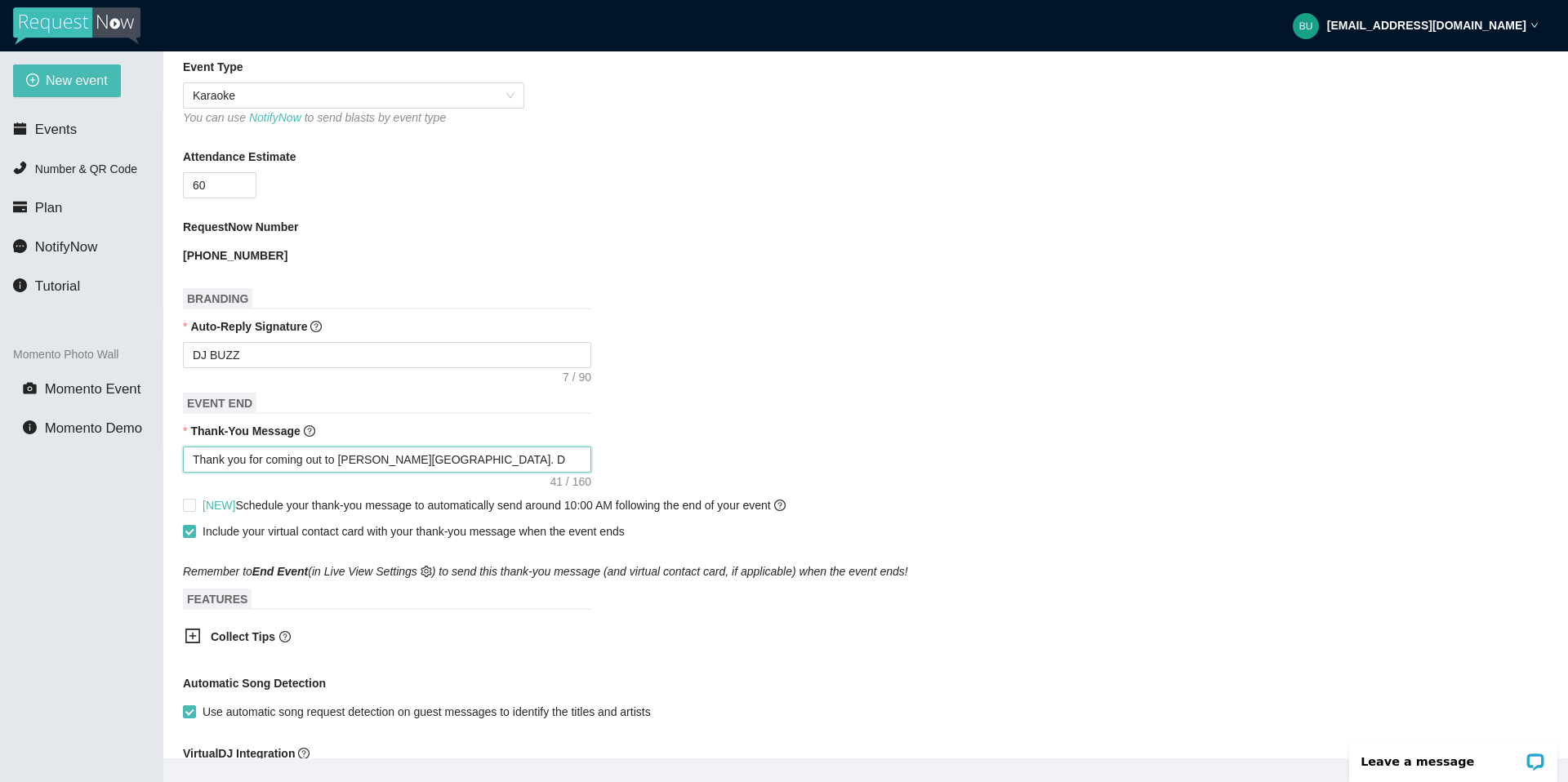
type textarea "Thank you for coming out to [PERSON_NAME][GEOGRAPHIC_DATA]. Dr"
type textarea "Thank you for coming out to [PERSON_NAME][GEOGRAPHIC_DATA]. Dri"
type textarea "Thank you for coming out to [PERSON_NAME][GEOGRAPHIC_DATA]. [GEOGRAPHIC_DATA]"
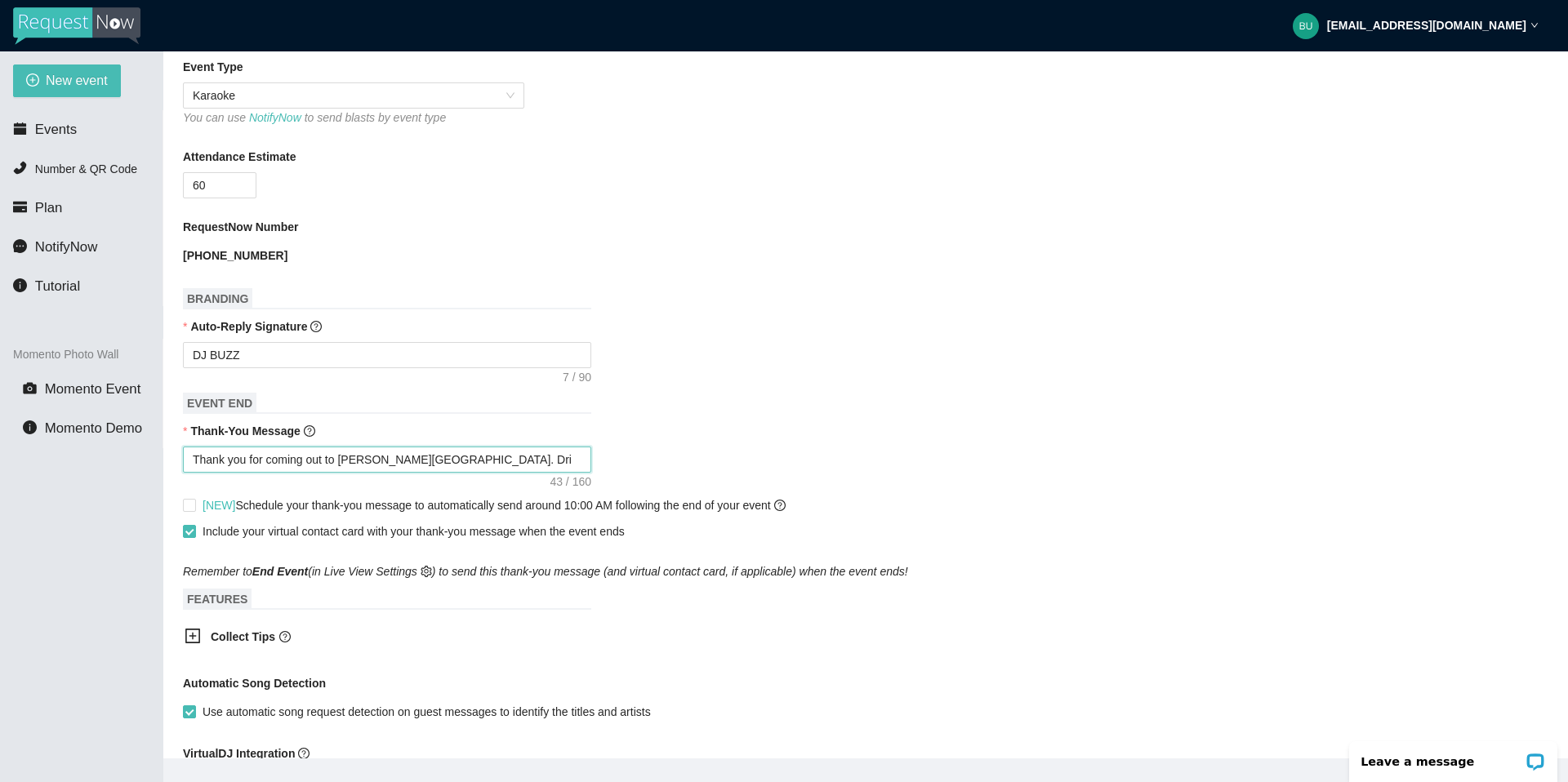
type textarea "Thank you for coming out to [PERSON_NAME][GEOGRAPHIC_DATA]. [GEOGRAPHIC_DATA]"
type textarea "Thank you for coming out to [PERSON_NAME][GEOGRAPHIC_DATA]. Drive"
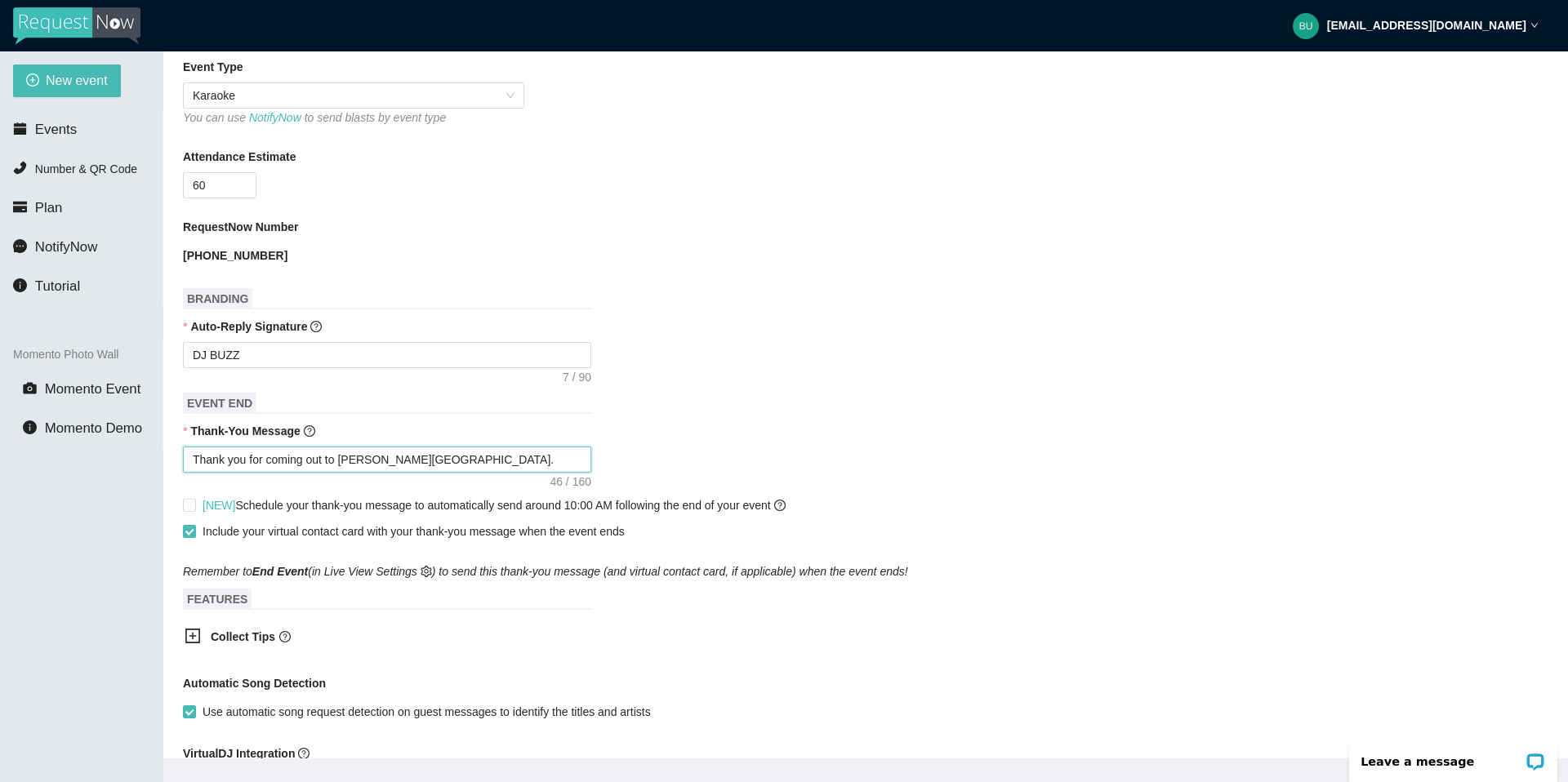
type textarea "Thank you for coming out to [PERSON_NAME][GEOGRAPHIC_DATA]. Drive s"
type textarea "Thank you for coming out to [PERSON_NAME][GEOGRAPHIC_DATA]. Drive sa"
type textarea "Thank you for coming out to [PERSON_NAME][GEOGRAPHIC_DATA]. Drive saf"
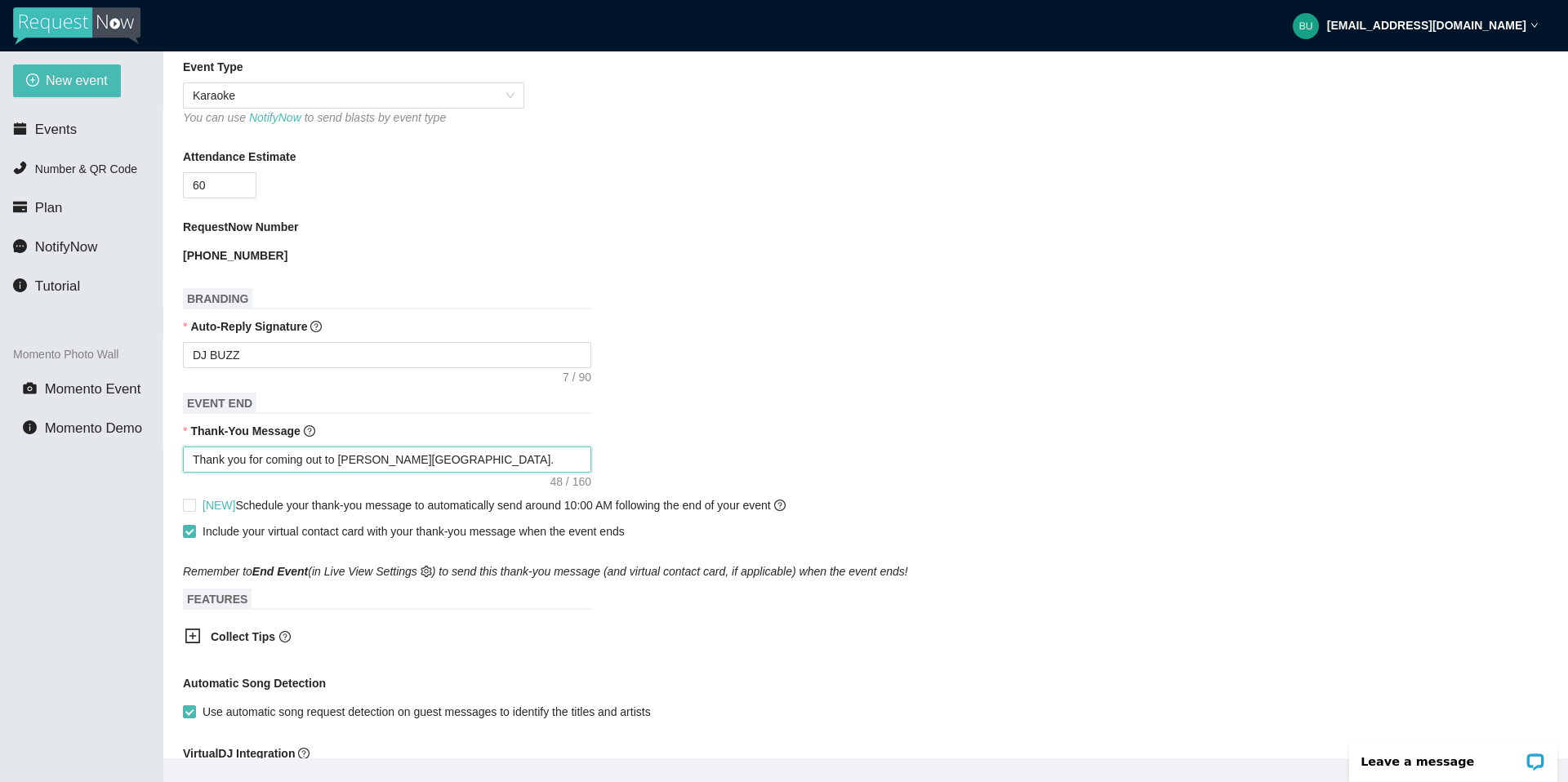
type textarea "Thank you for coming out to [PERSON_NAME][GEOGRAPHIC_DATA]. Drive saf"
type textarea "Thank you for coming out to [PERSON_NAME][GEOGRAPHIC_DATA]. Drive safe"
type textarea "Thank you for coming out to [PERSON_NAME][GEOGRAPHIC_DATA]. Drive safe."
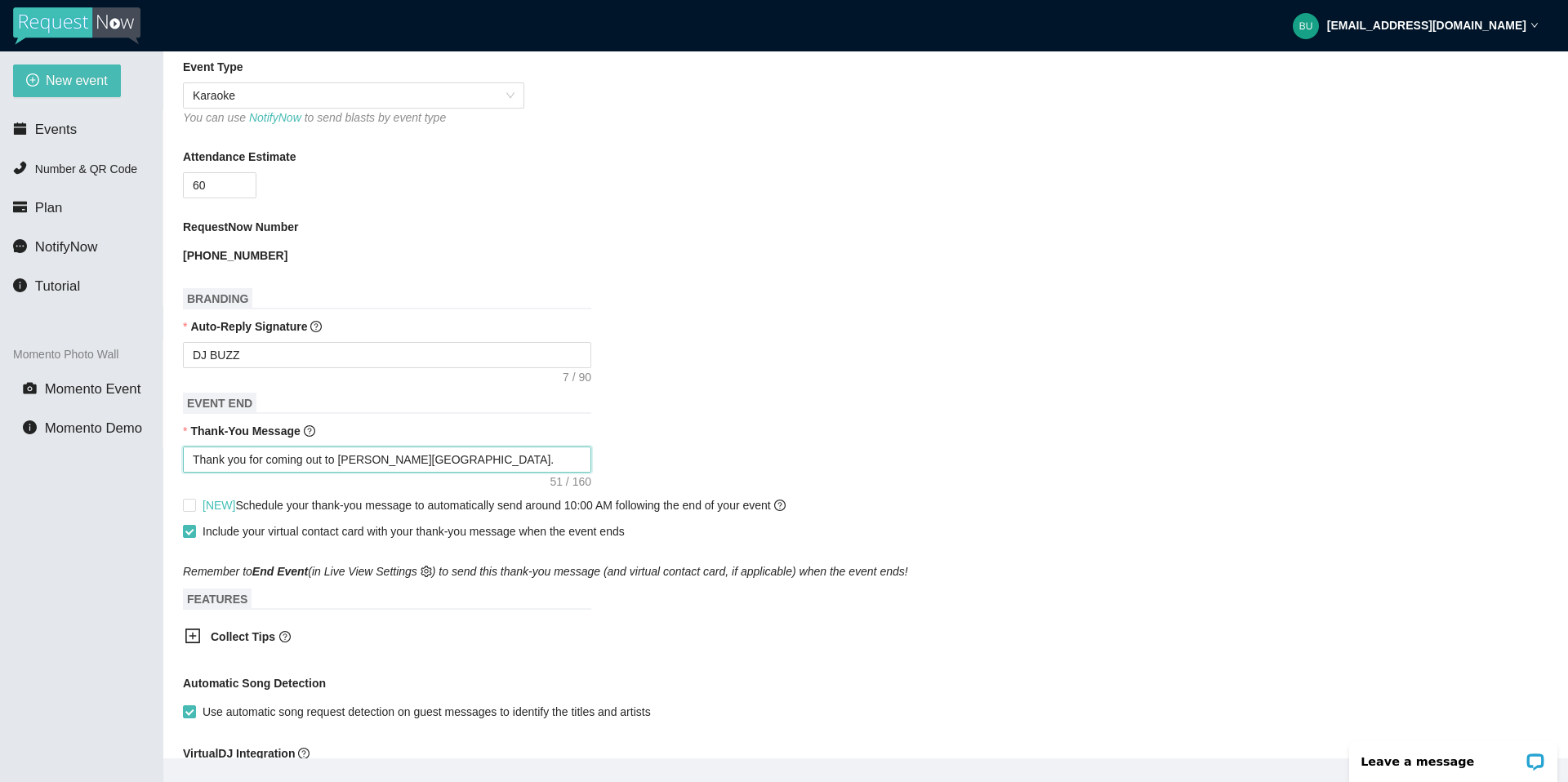
type textarea "Thank you for coming out to [PERSON_NAME][GEOGRAPHIC_DATA]. Drive safe."
click at [526, 621] on div "Collect Tips" at bounding box center [375, 638] width 408 height 40
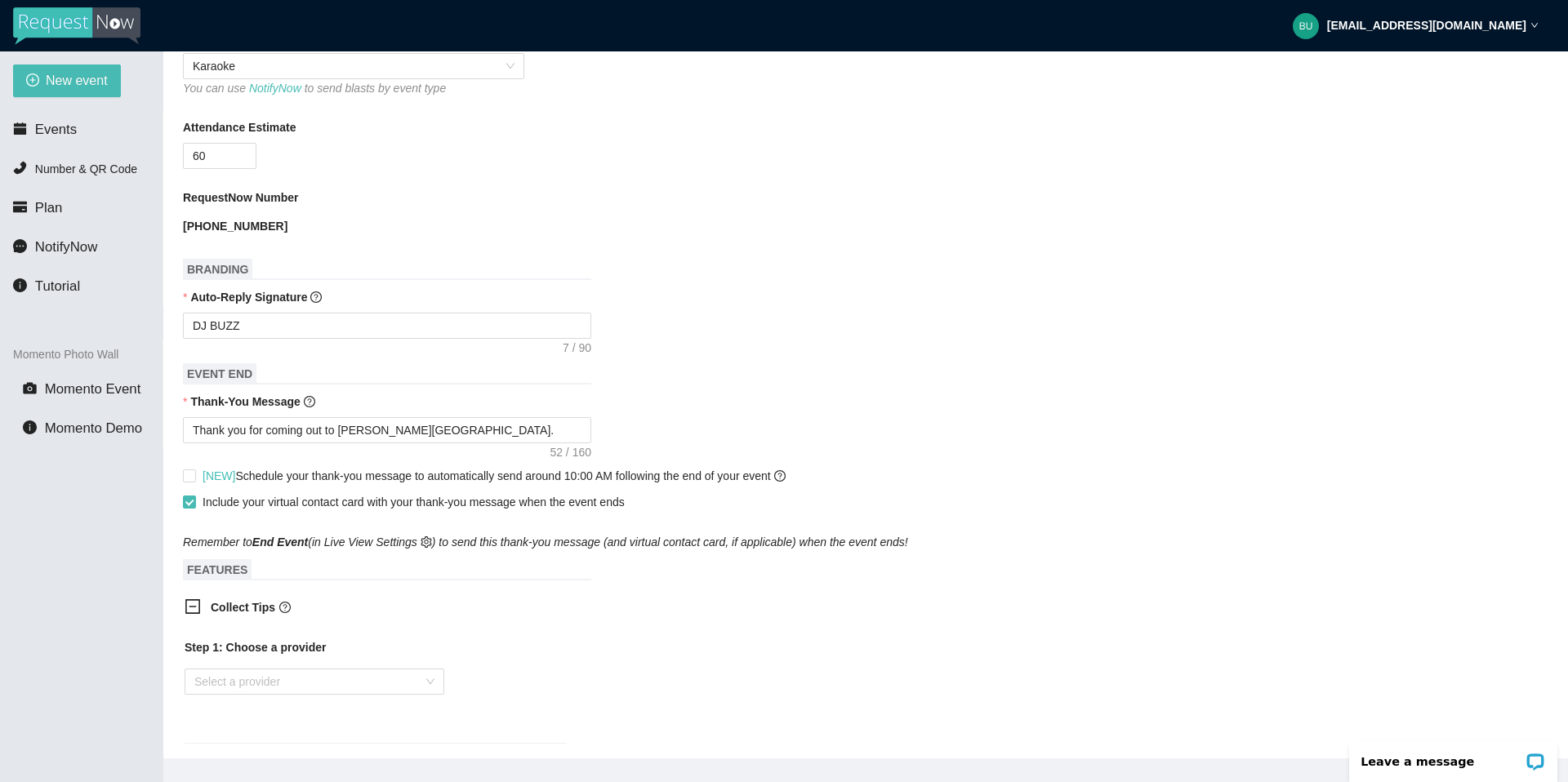
scroll to position [490, 0]
click at [190, 473] on input "[NEW] Schedule your thank-you message to automatically send around 10:00 AM fol…" at bounding box center [189, 471] width 11 height 11
checkbox input "true"
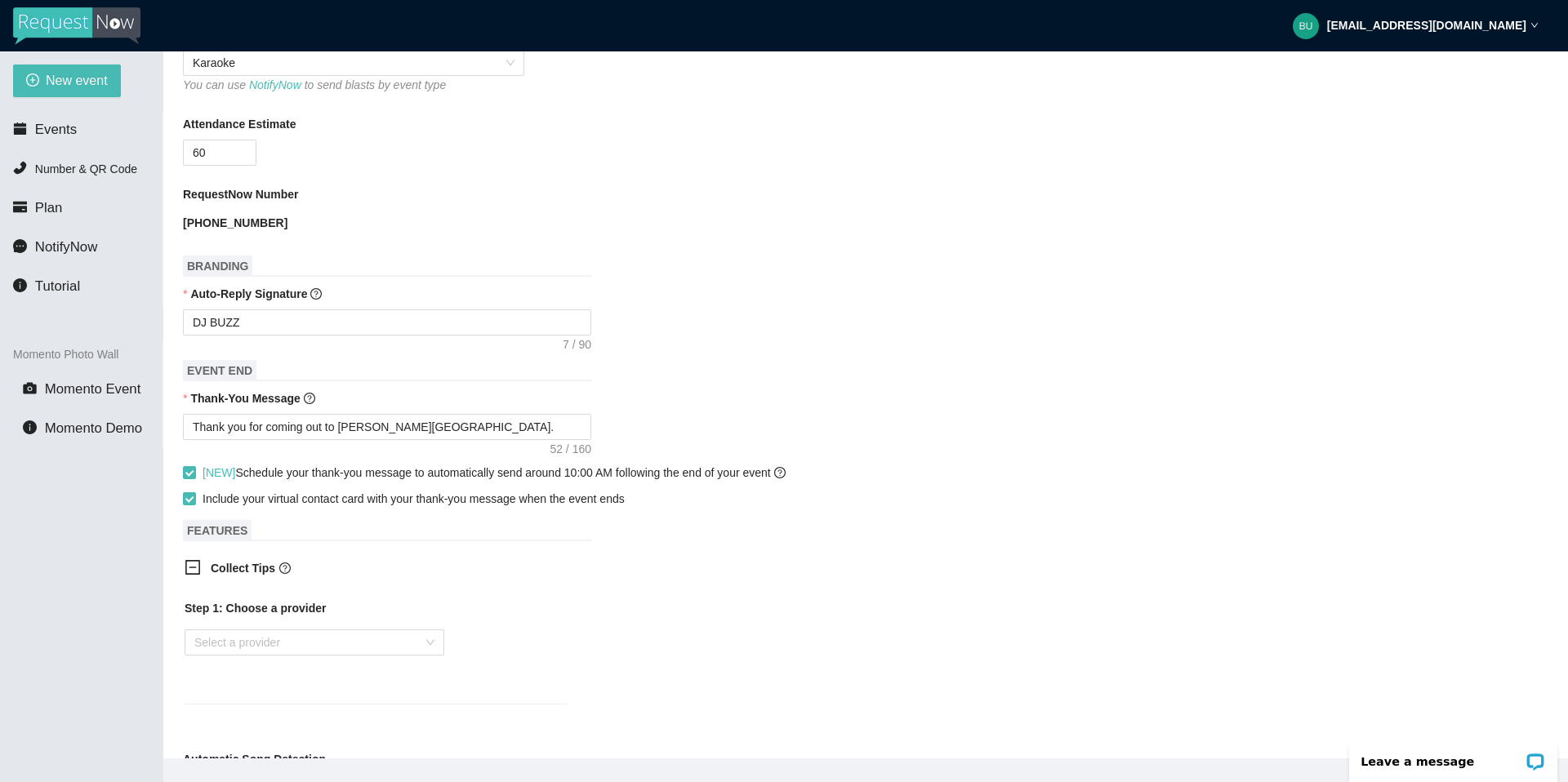
click at [500, 672] on div "Step 1: Choose a provider Select a provider" at bounding box center [375, 641] width 382 height 85
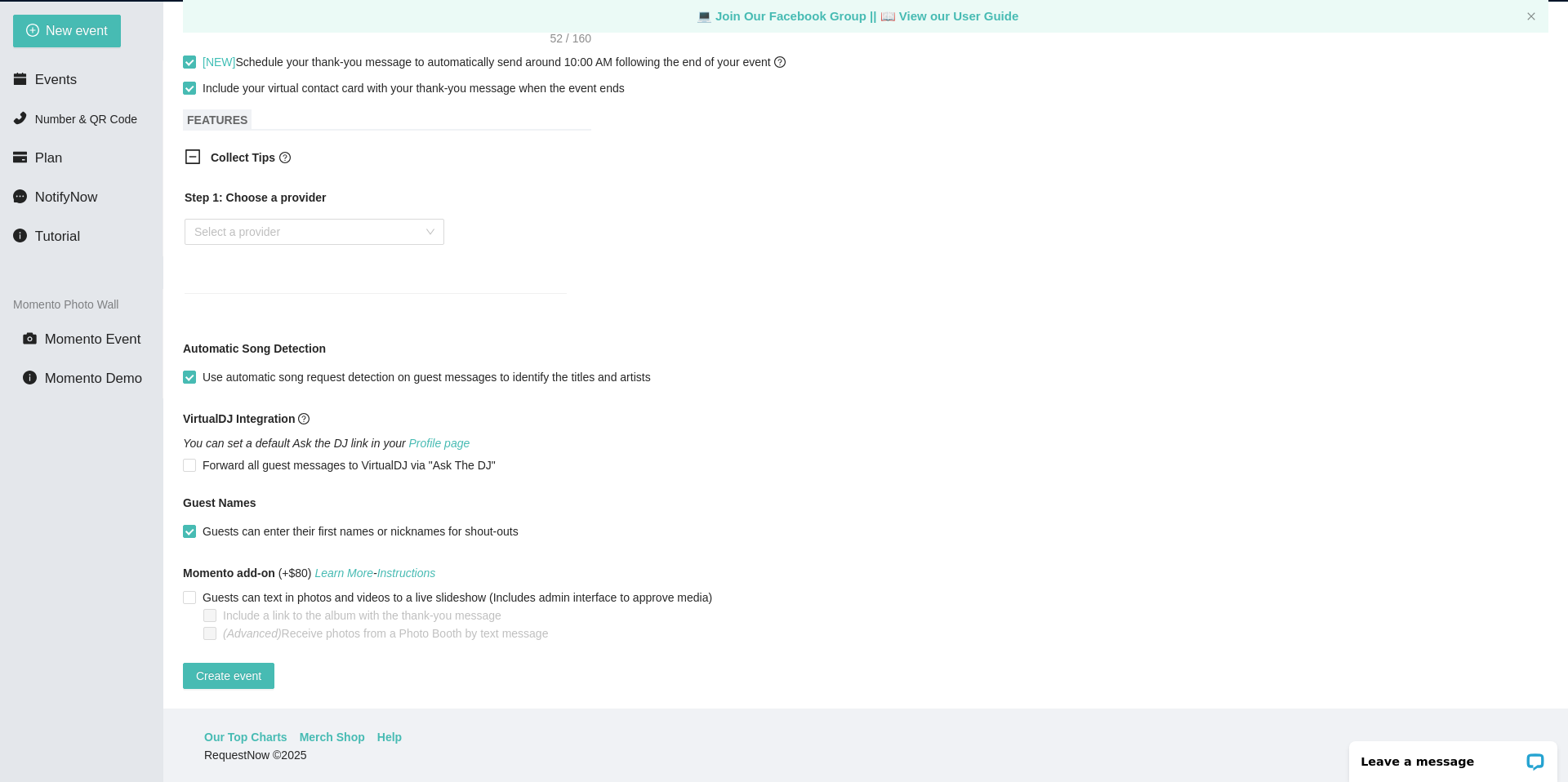
scroll to position [52, 0]
click at [195, 661] on button "Create event" at bounding box center [229, 675] width 92 height 26
click at [195, 661] on button "Create event" at bounding box center [238, 675] width 109 height 26
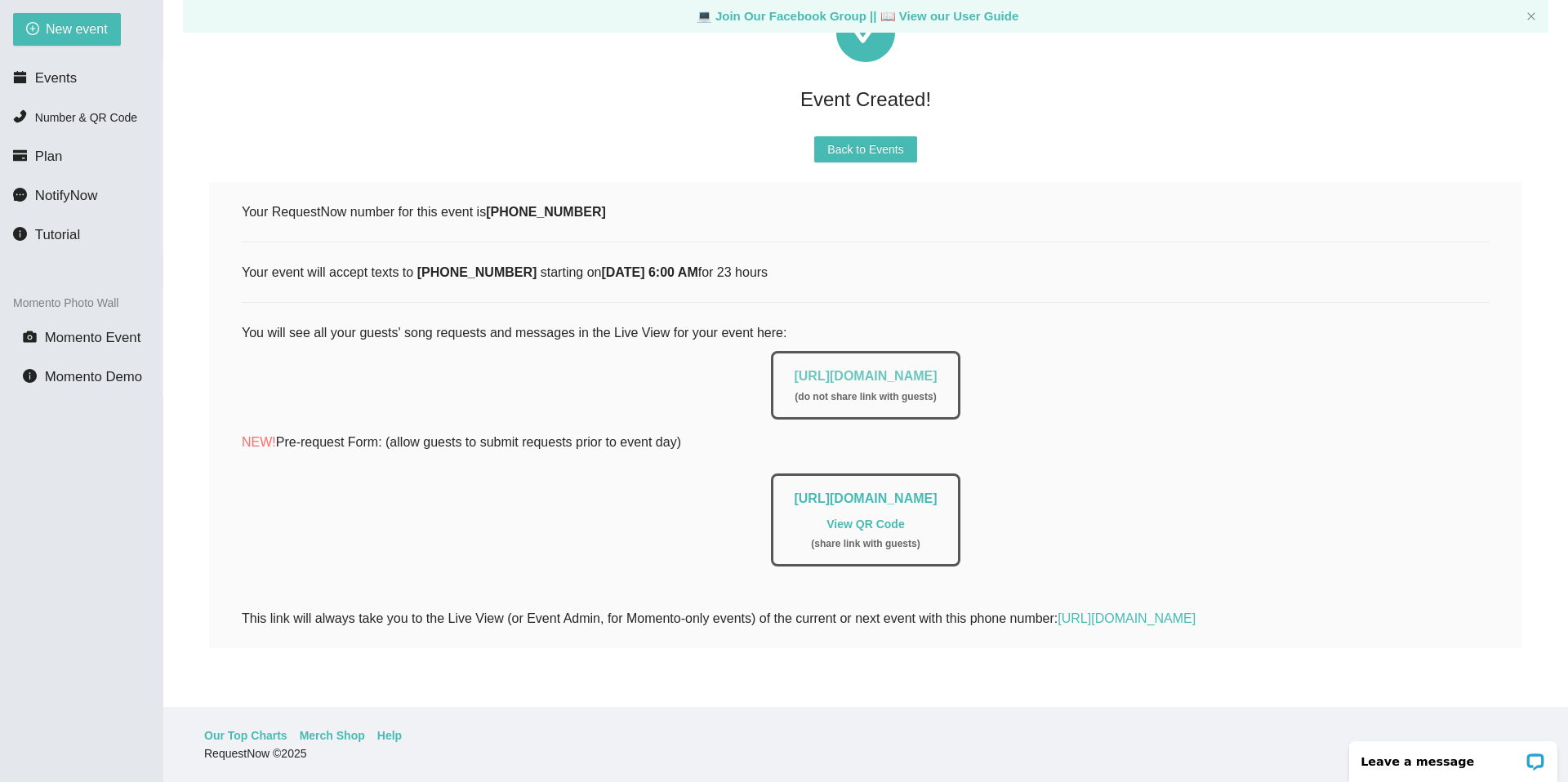
click at [832, 369] on link "[URL][DOMAIN_NAME]" at bounding box center [865, 376] width 143 height 14
